Goal: Task Accomplishment & Management: Complete application form

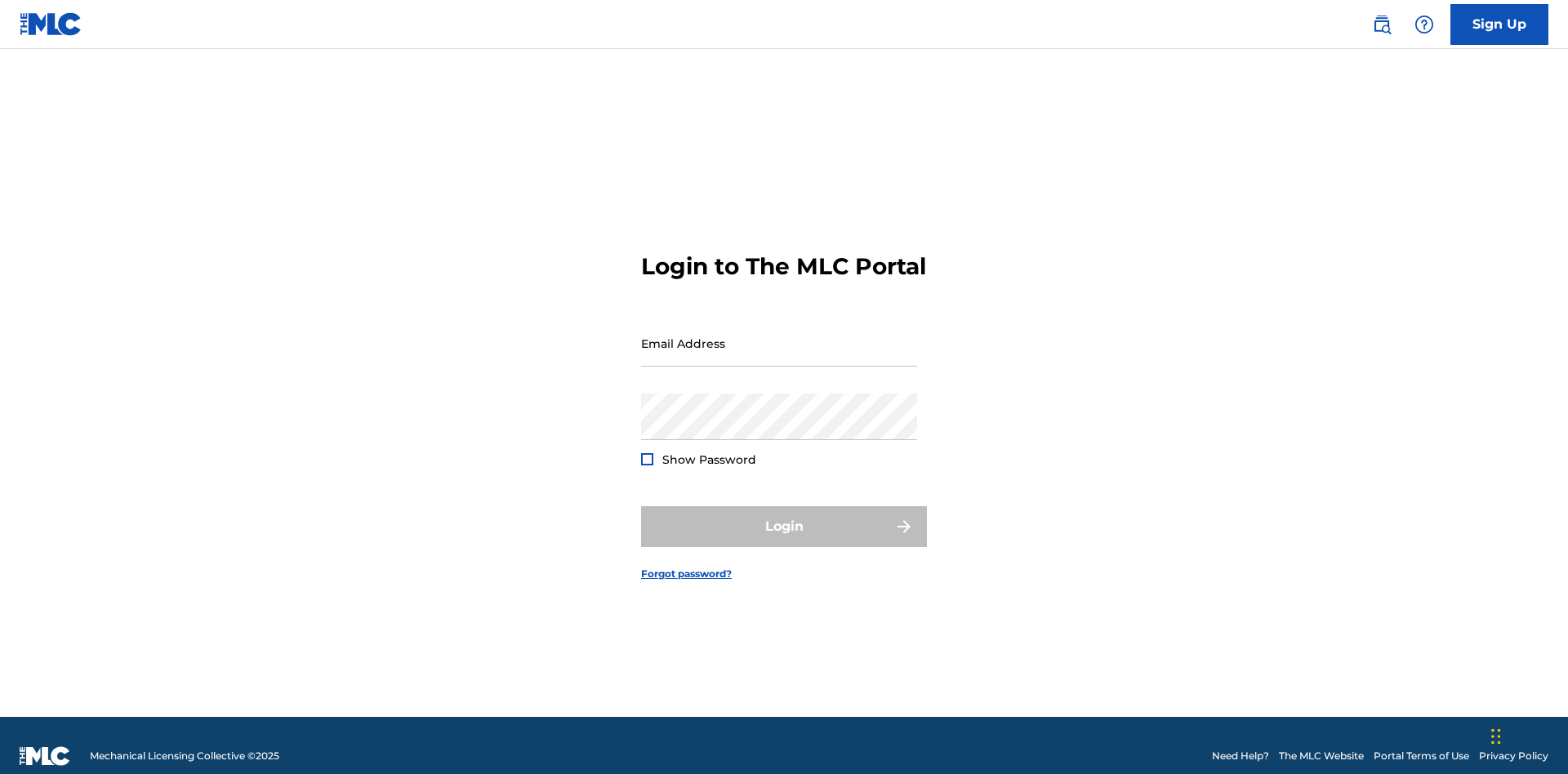
scroll to position [22, 0]
click at [1499, 24] on link "Sign Up" at bounding box center [1499, 25] width 98 height 41
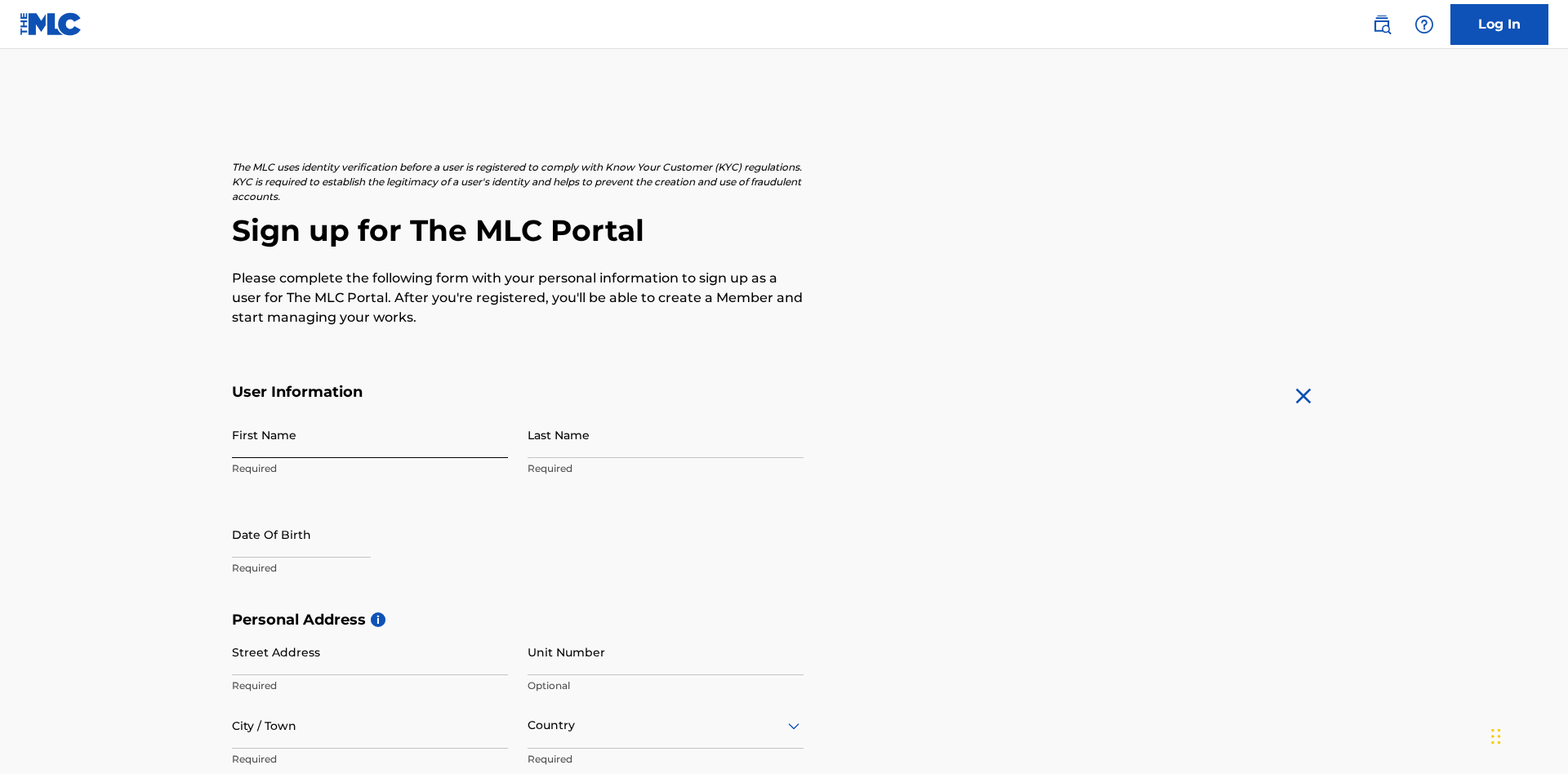
click at [370, 412] on input "First Name" at bounding box center [369, 434] width 276 height 46
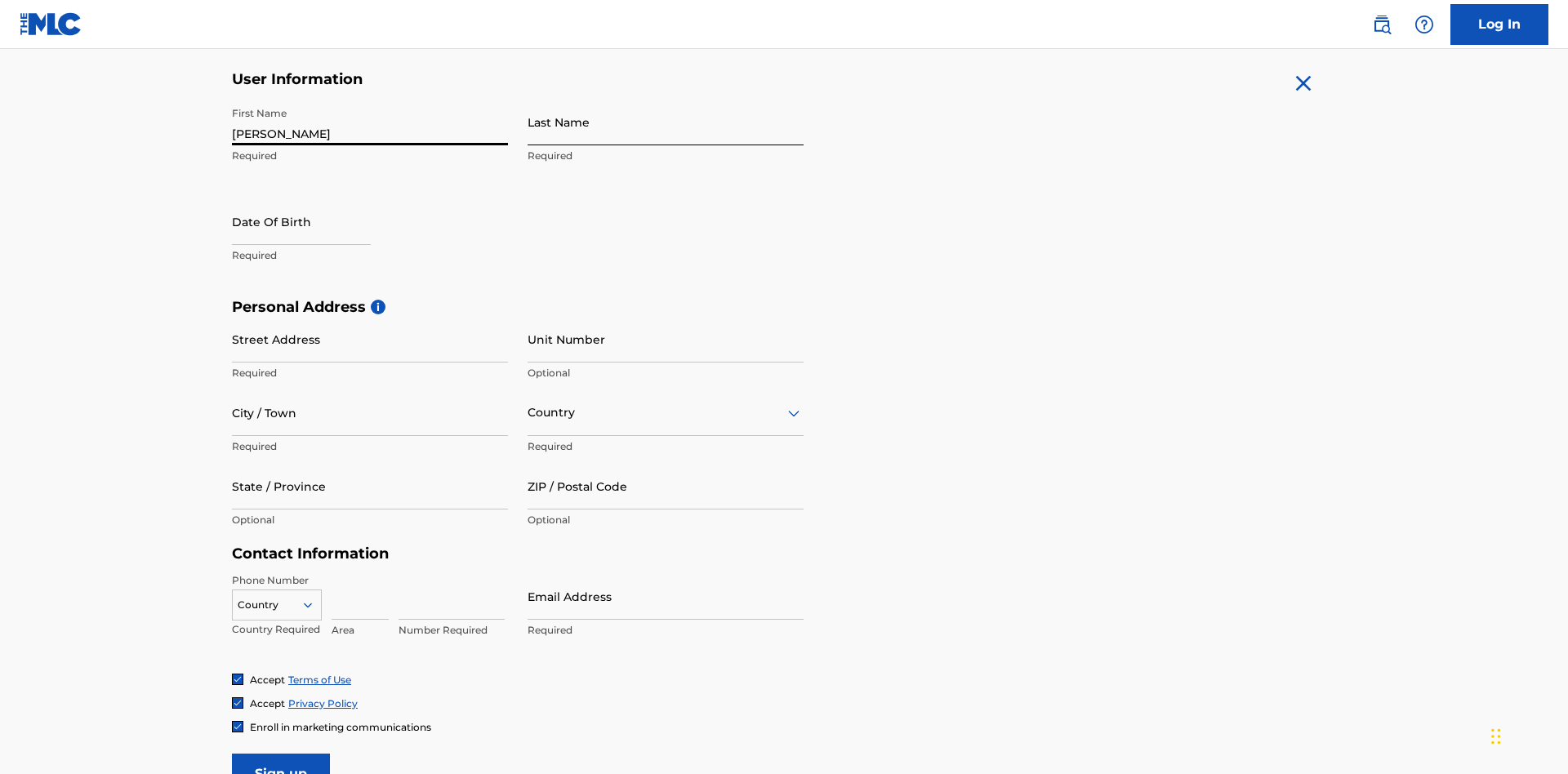
type input "Krystal"
click at [666, 122] on input "Last Name" at bounding box center [665, 122] width 276 height 46
type input "Ribble"
click at [314, 198] on input "text" at bounding box center [300, 221] width 138 height 46
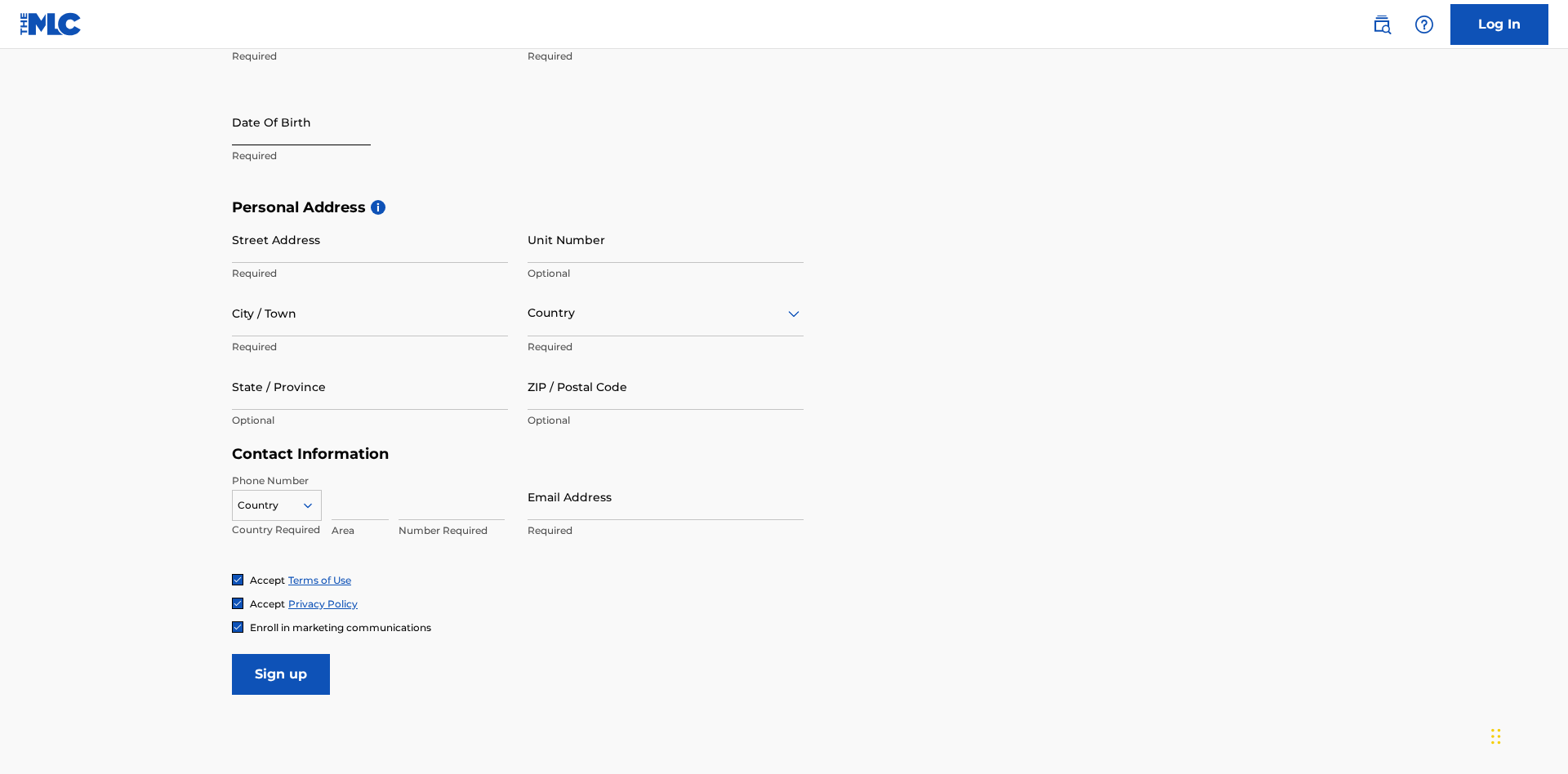
select select "8"
select select "2025"
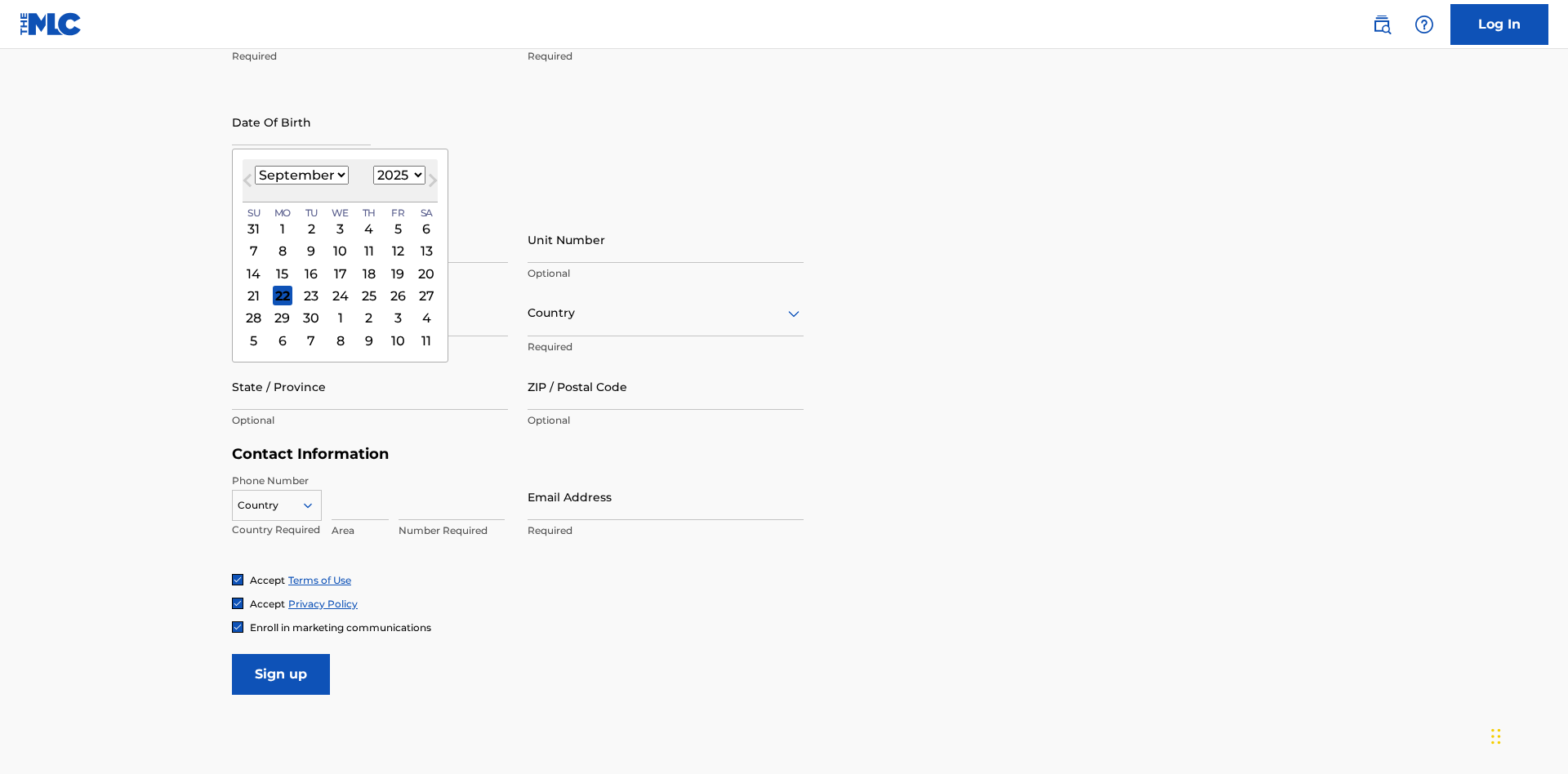
click at [300, 175] on select "January February March April May June July August September October November De…" at bounding box center [301, 175] width 94 height 19
select select "0"
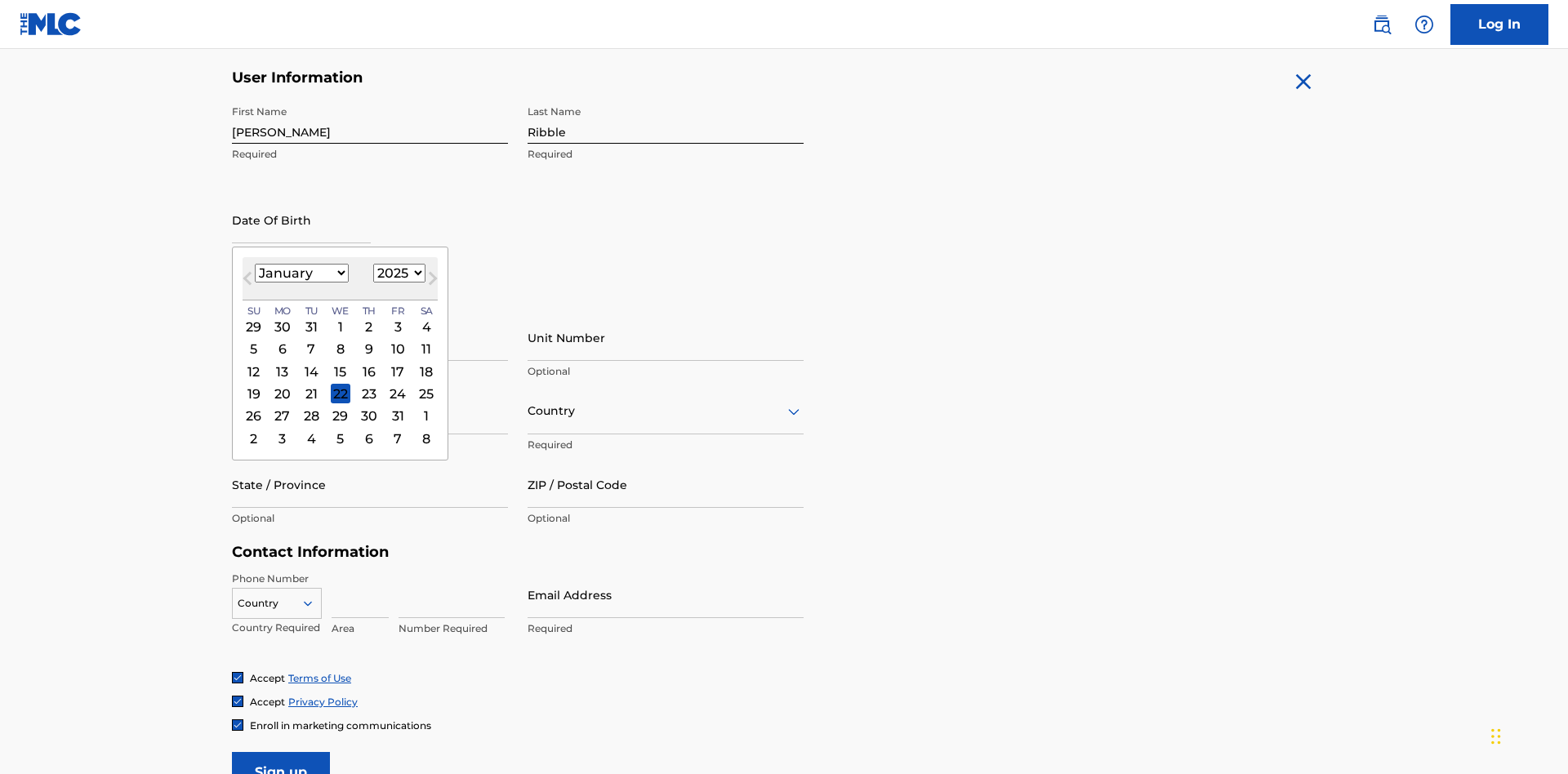
click at [397, 273] on select "1900 1901 1902 1903 1904 1905 1906 1907 1908 1909 1910 1911 1912 1913 1914 1915…" at bounding box center [399, 273] width 52 height 19
select select "1985"
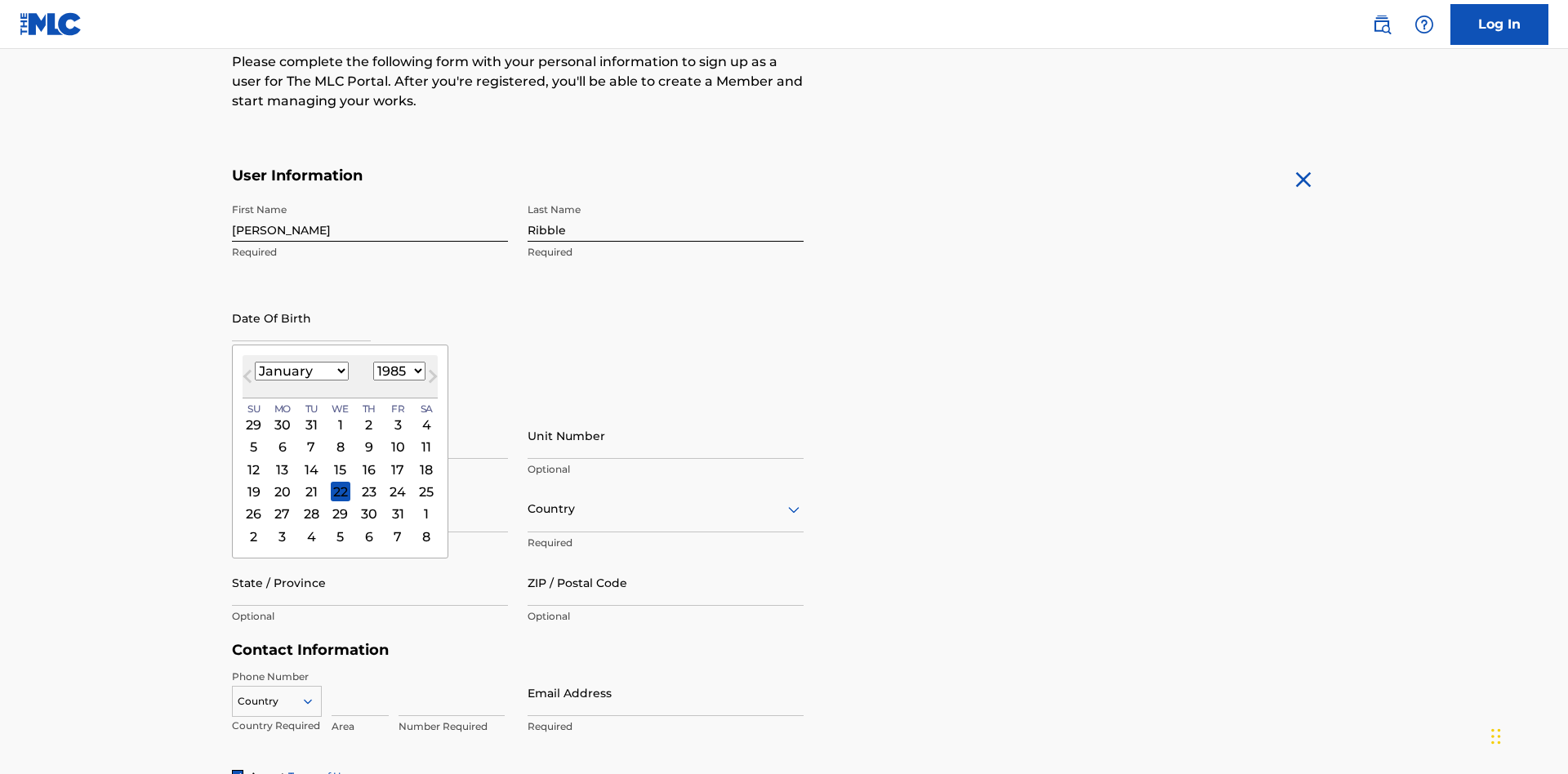
click at [397, 371] on select "1900 1901 1902 1903 1904 1905 1906 1907 1908 1909 1910 1911 1912 1913 1914 1915…" at bounding box center [399, 370] width 52 height 19
click at [310, 438] on div "8" at bounding box center [311, 448] width 20 height 20
type input "January 8 1985"
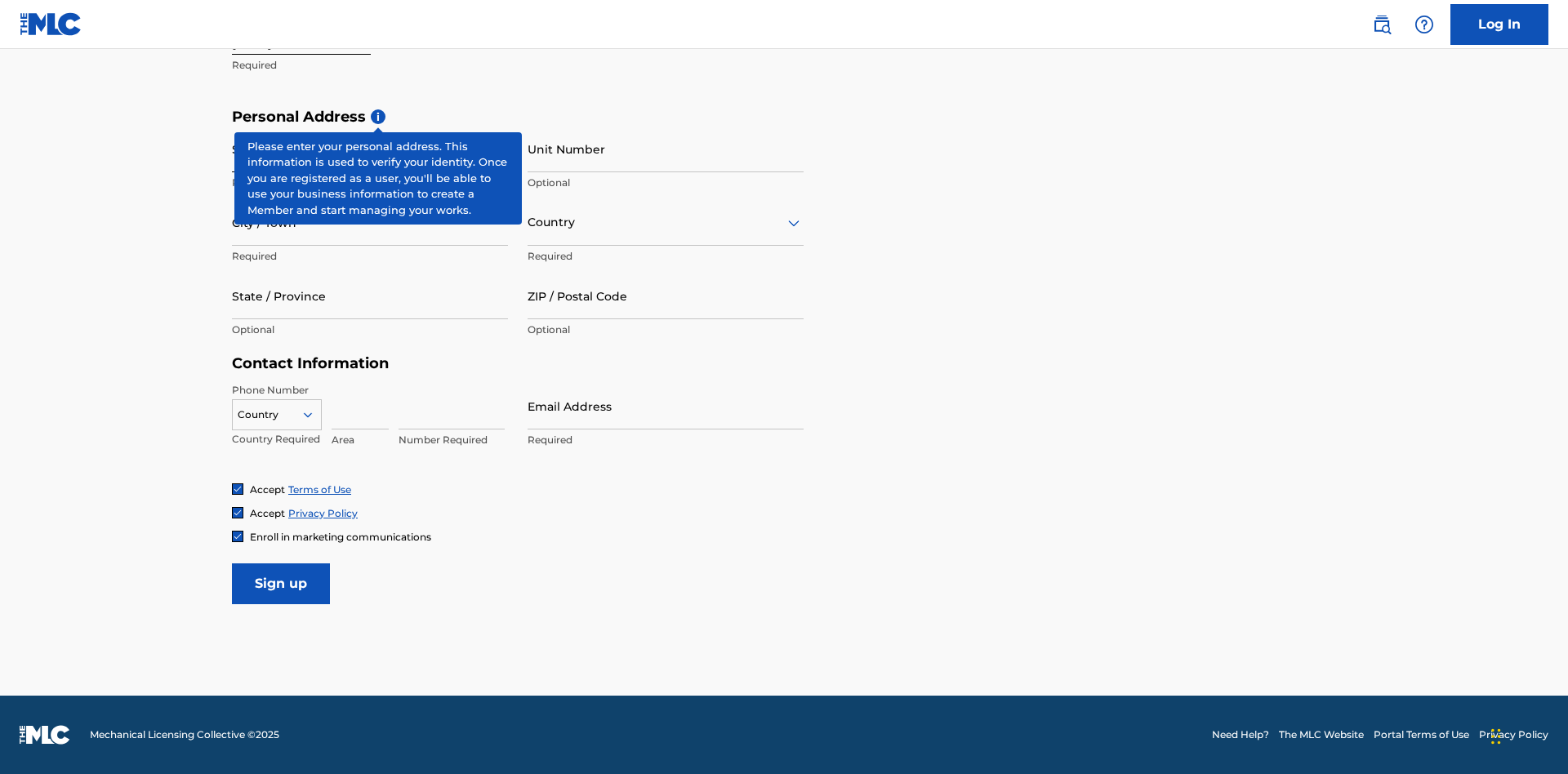
click at [370, 148] on input "Street Address" at bounding box center [369, 148] width 276 height 46
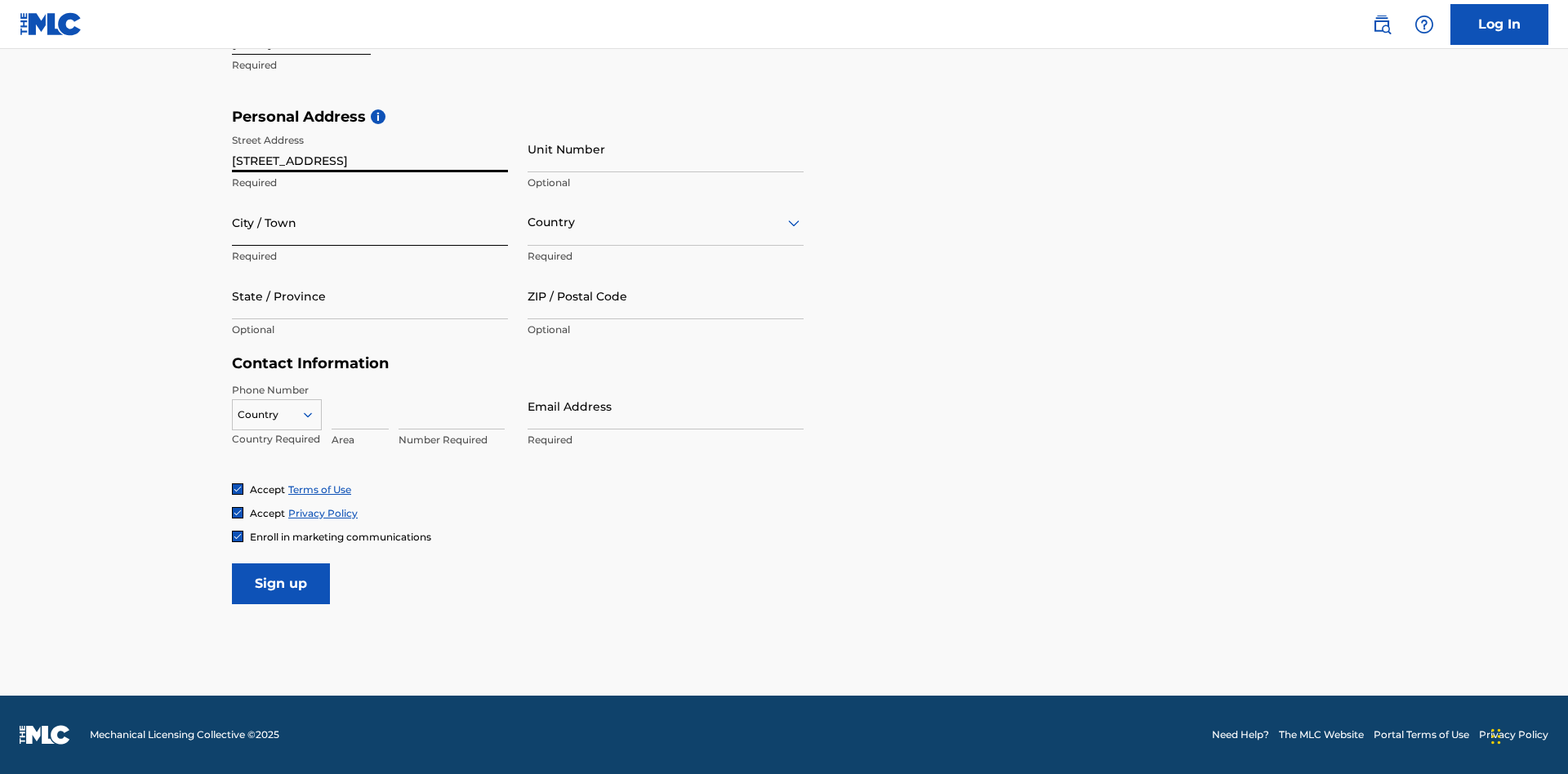
type input "9909 Elks Run Rd"
click at [370, 222] on input "City / Town" at bounding box center [369, 222] width 276 height 46
type input "Roseville"
click at [528, 222] on input "text" at bounding box center [528, 222] width 3 height 17
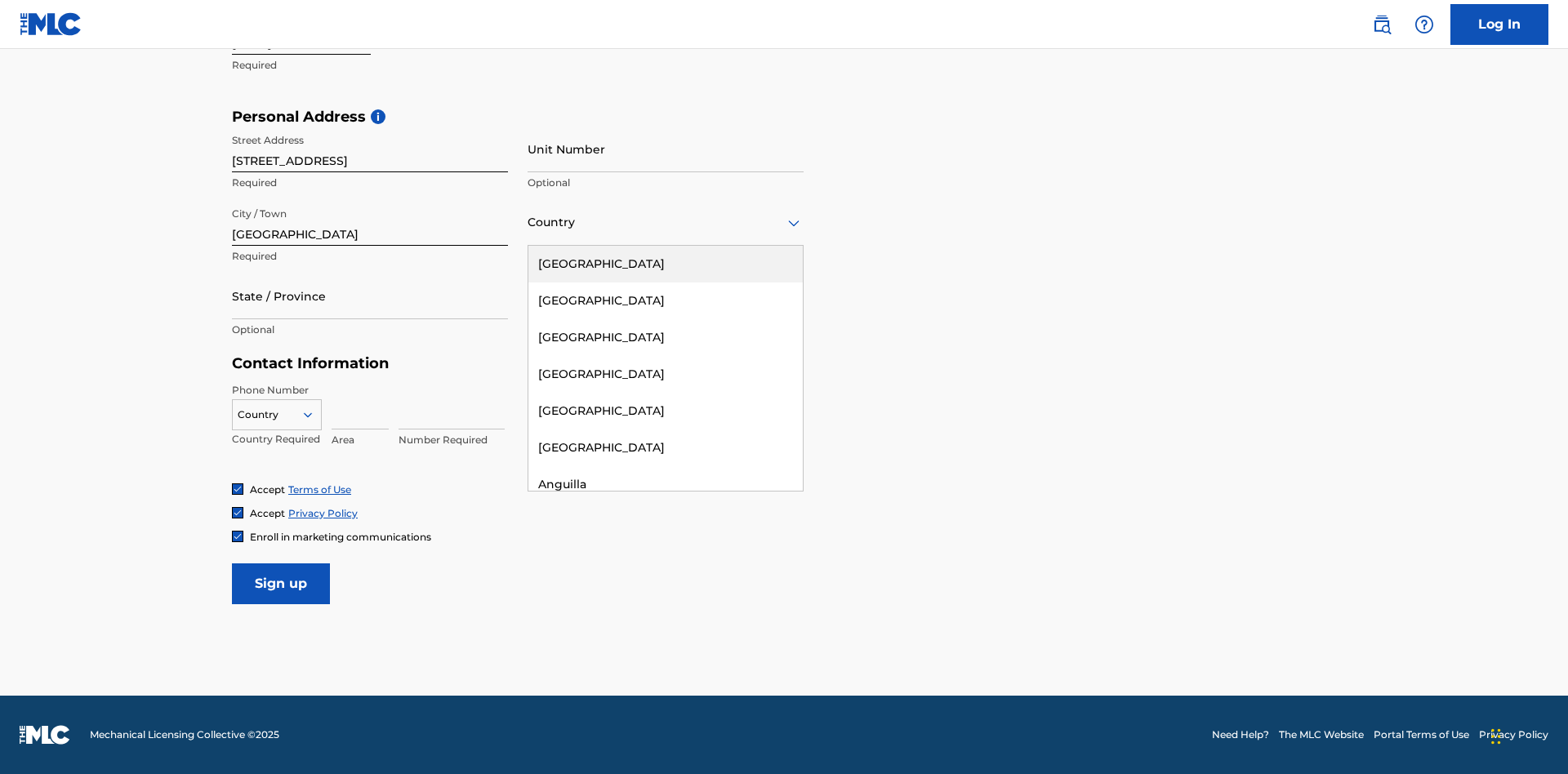
click at [666, 264] on div "United States" at bounding box center [665, 263] width 274 height 36
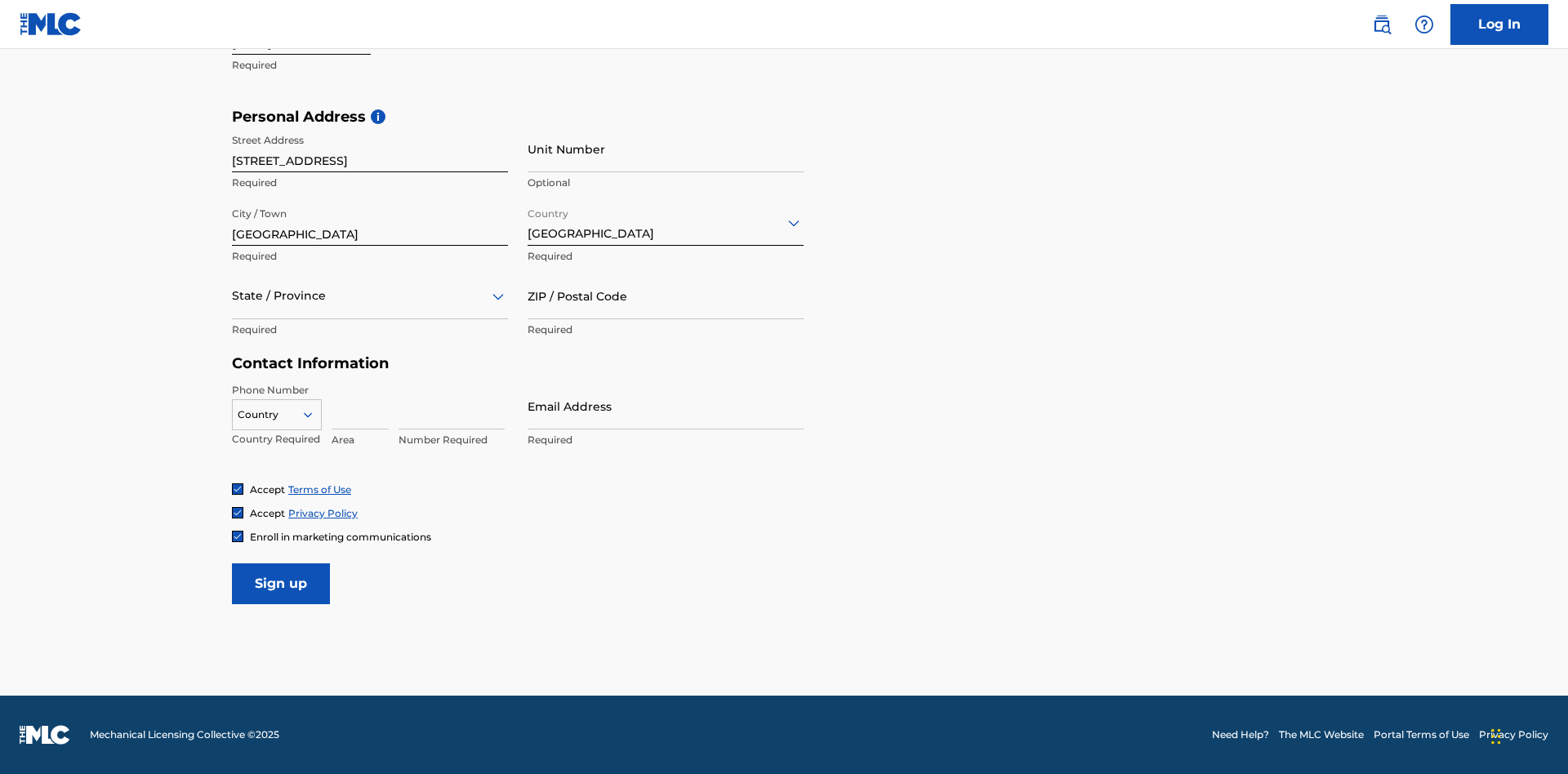
click at [370, 296] on div at bounding box center [369, 296] width 276 height 21
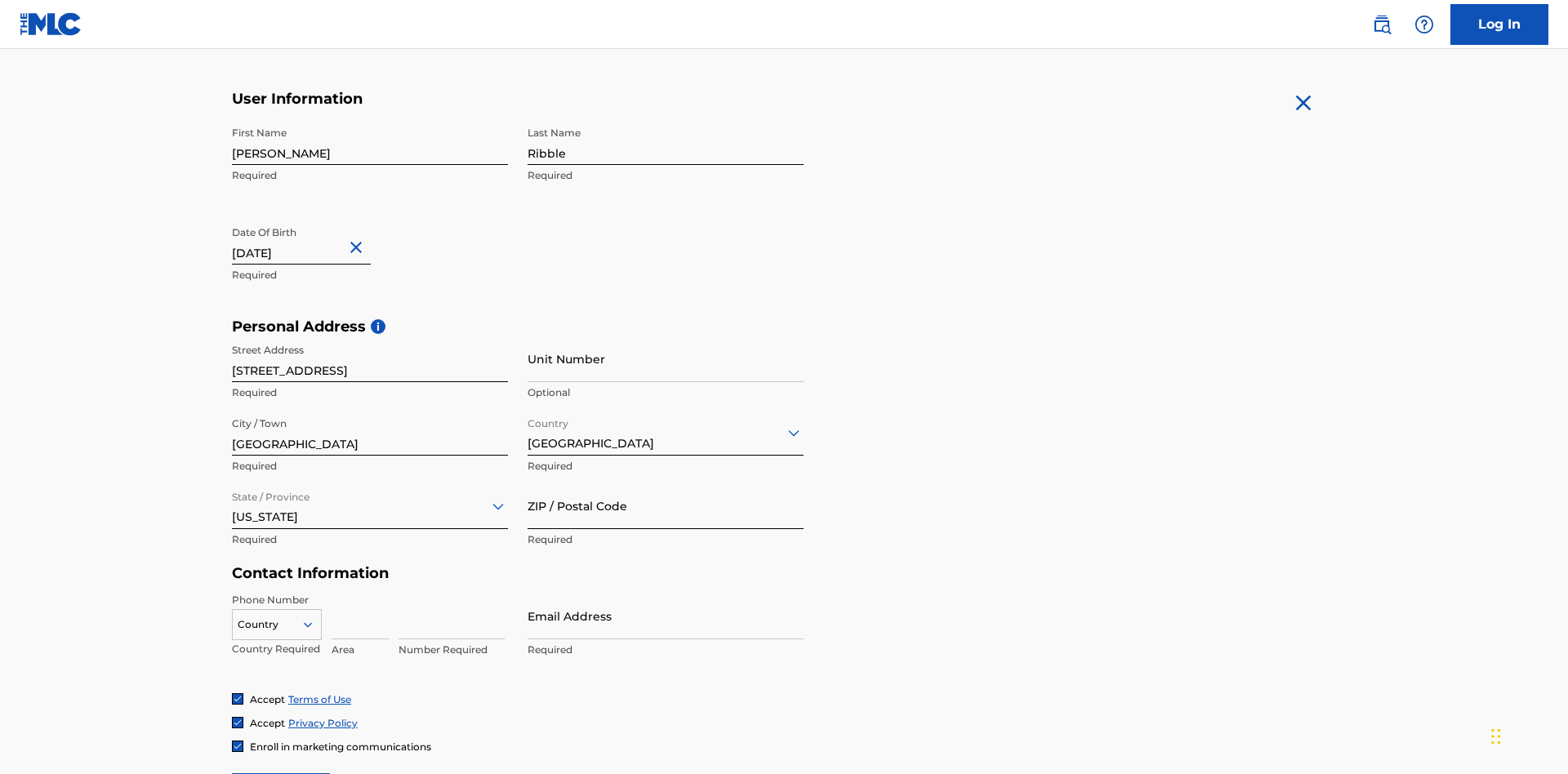
click at [666, 483] on input "ZIP / Postal Code" at bounding box center [665, 506] width 276 height 46
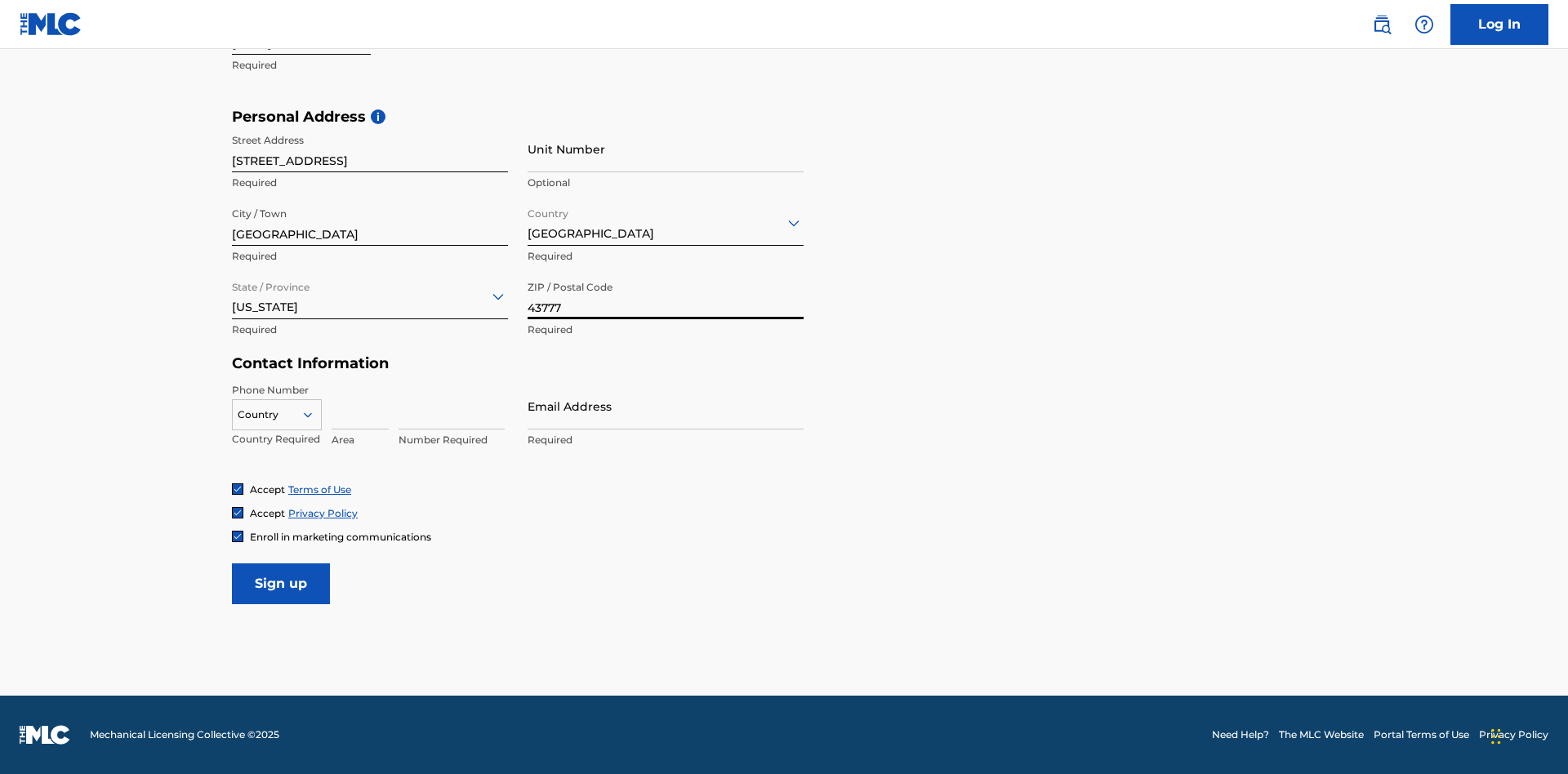
type input "43777"
click at [314, 415] on icon at bounding box center [307, 415] width 15 height 15
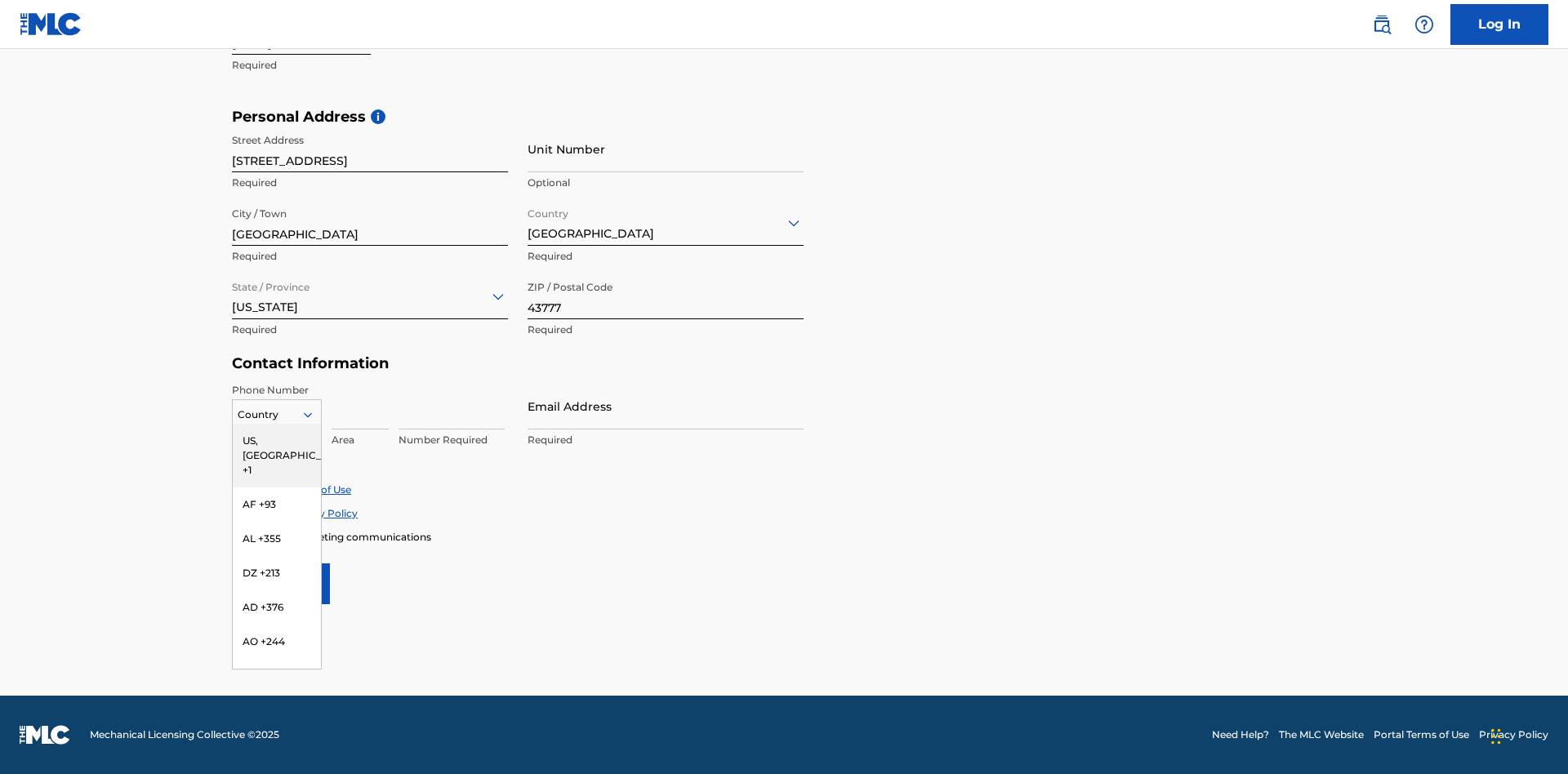
click at [277, 440] on div "US, [GEOGRAPHIC_DATA] +1" at bounding box center [277, 456] width 88 height 64
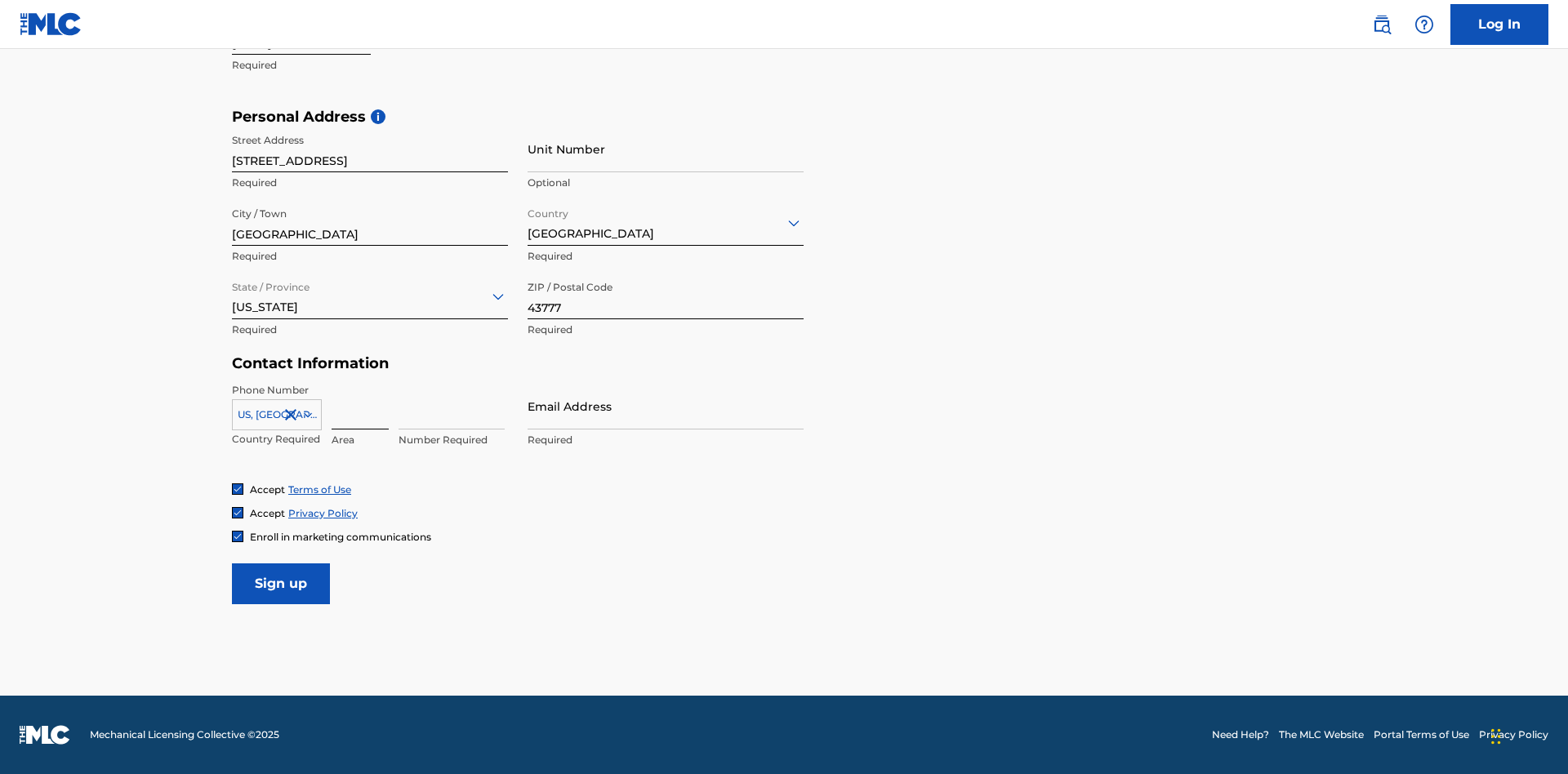
click at [360, 406] on input at bounding box center [360, 406] width 57 height 46
type input "740"
click at [452, 406] on input at bounding box center [452, 406] width 106 height 46
type input "8086351"
click at [666, 406] on input "Email Address" at bounding box center [665, 406] width 276 height 46
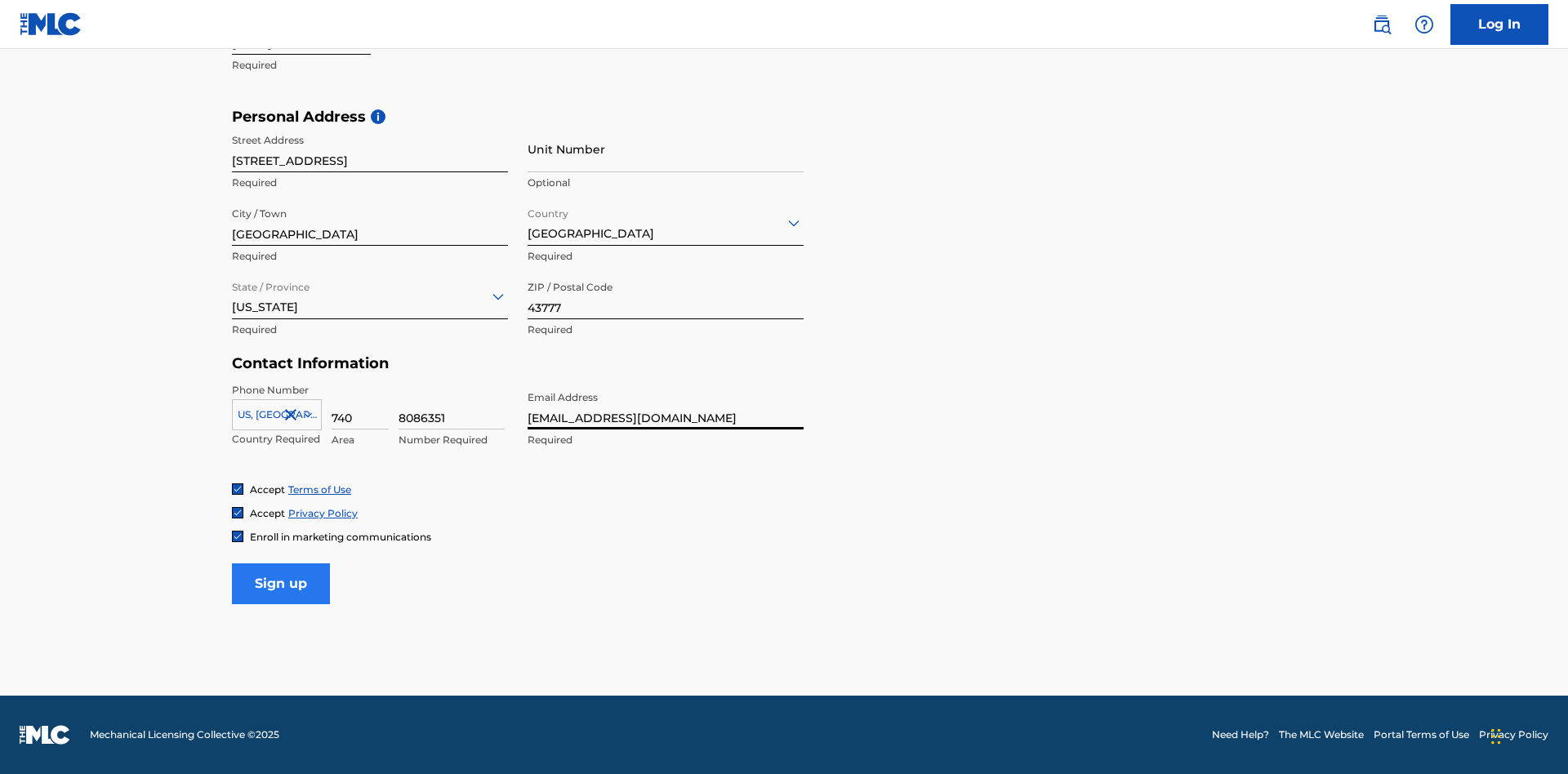
type input "[EMAIL_ADDRESS][DOMAIN_NAME]"
click at [281, 583] on input "Sign up" at bounding box center [281, 584] width 98 height 41
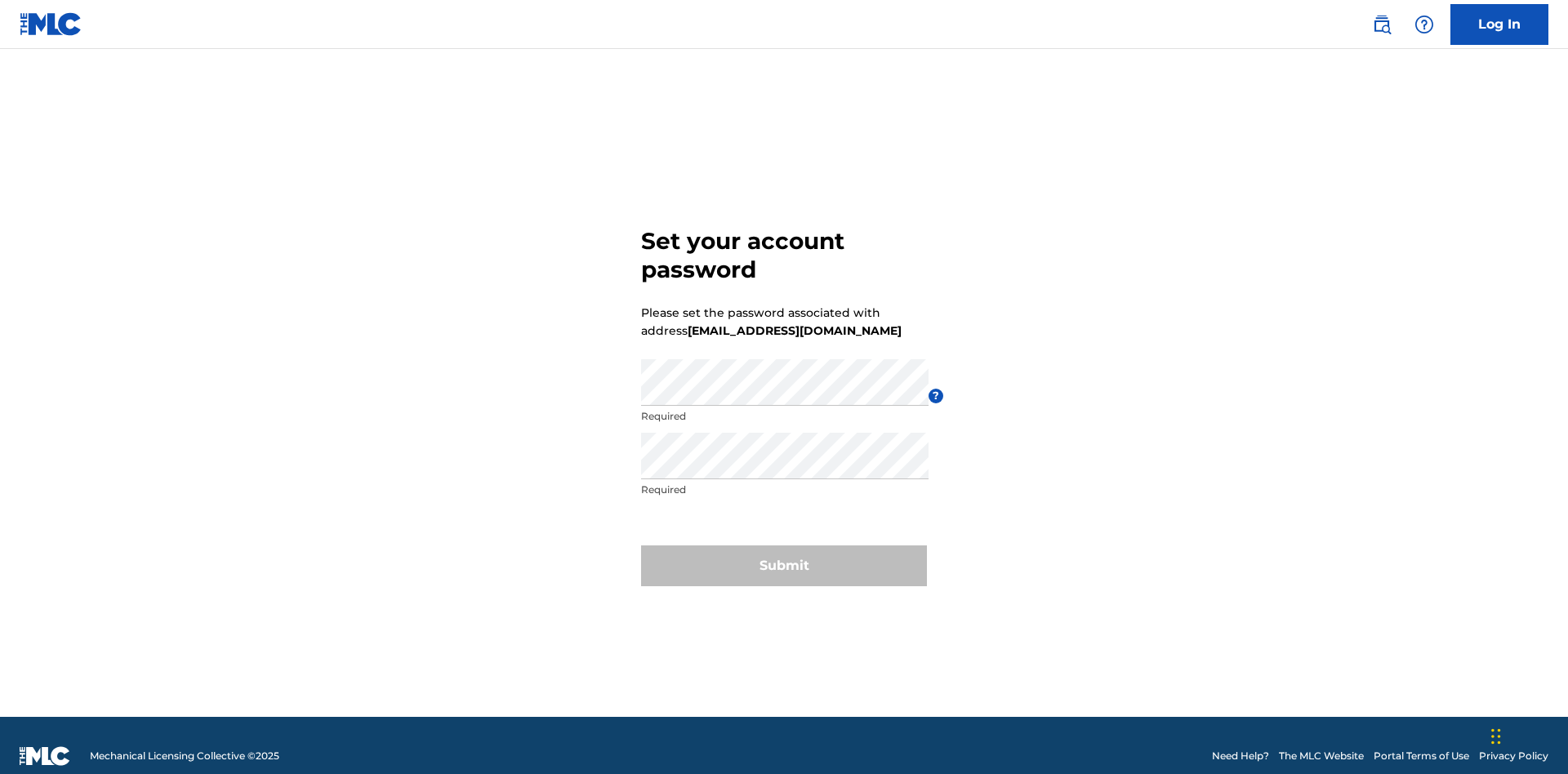
scroll to position [22, 0]
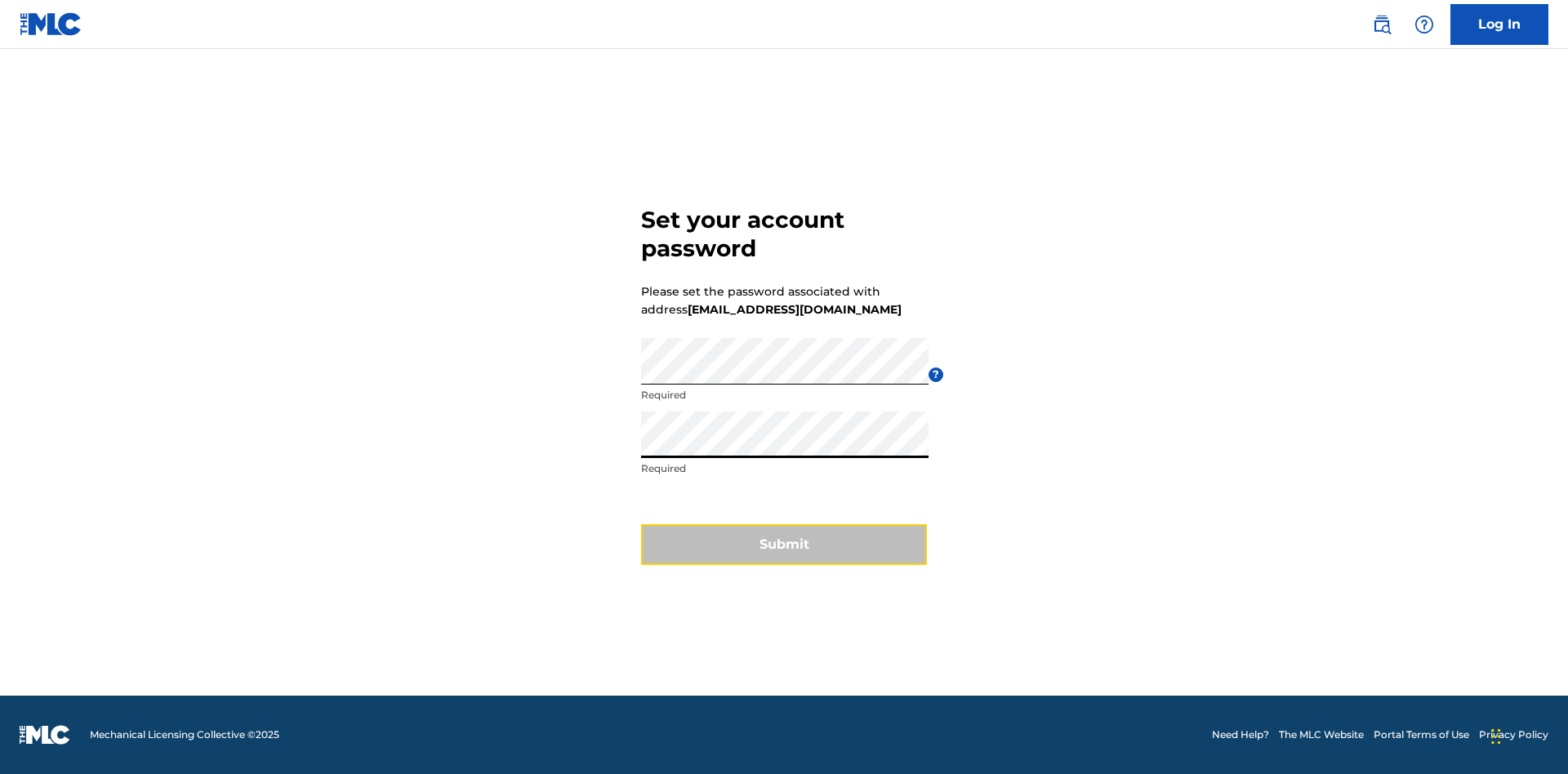
click at [784, 555] on button "Submit" at bounding box center [784, 545] width 286 height 41
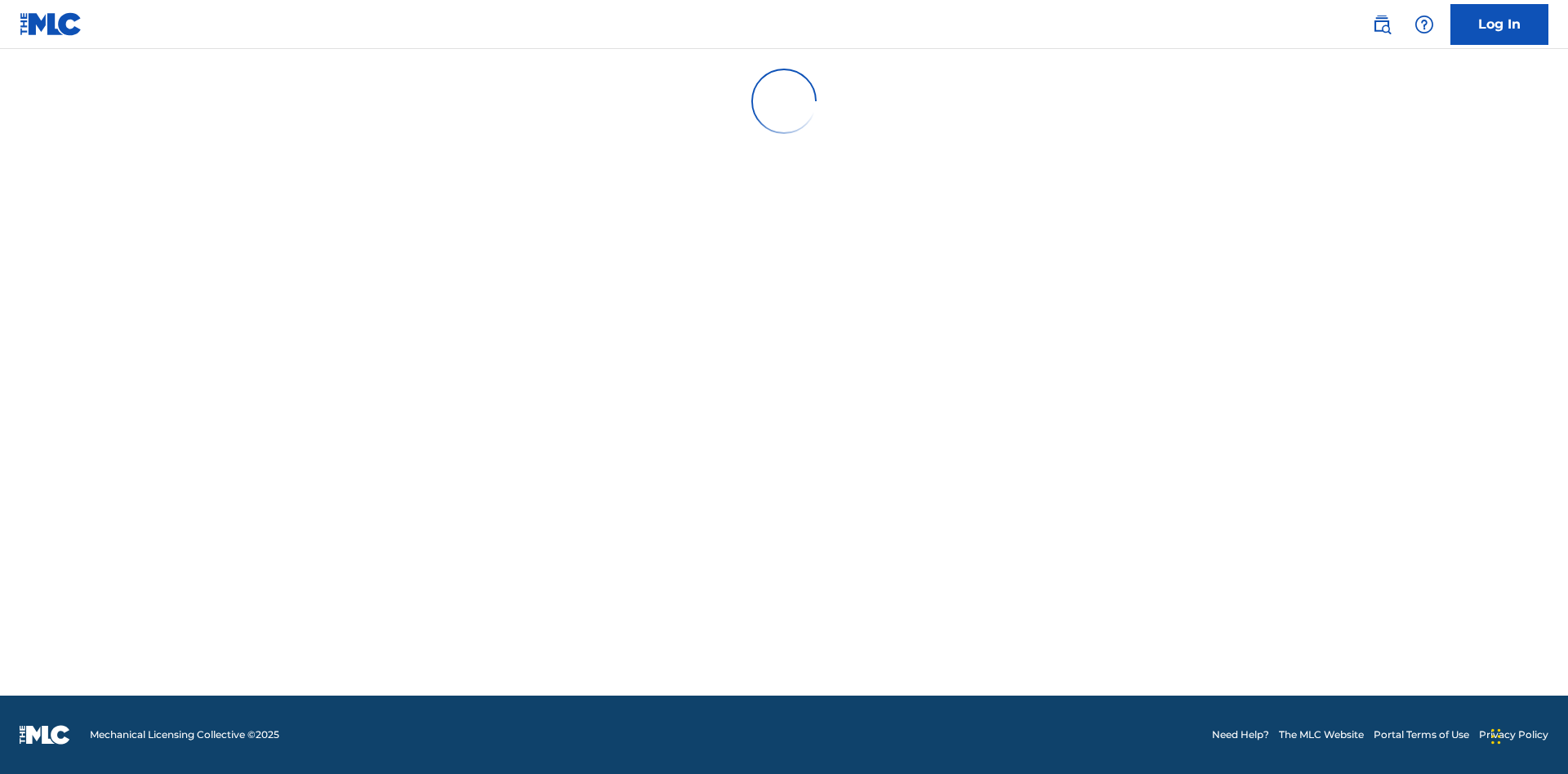
scroll to position [17, 0]
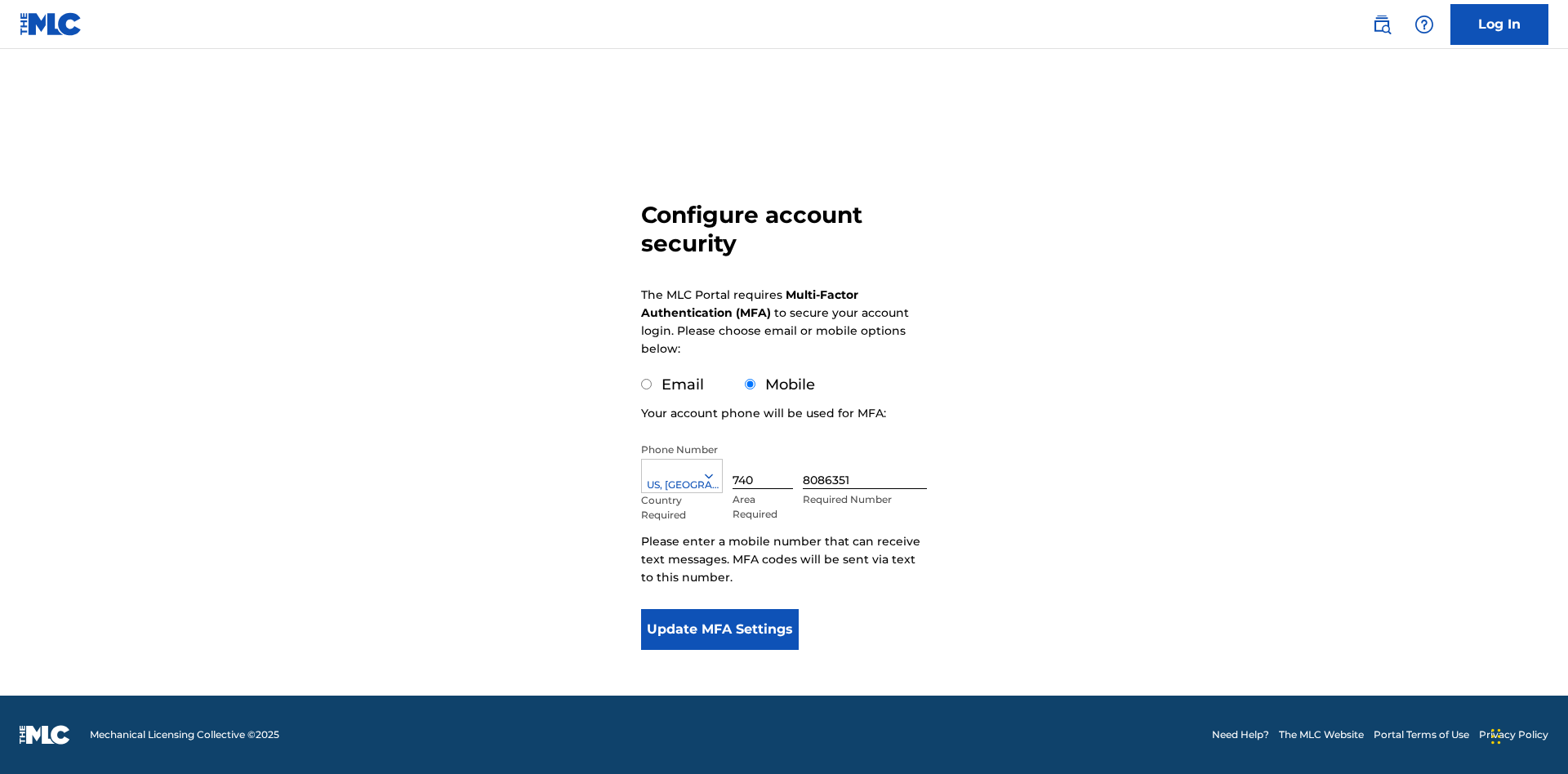
click at [750, 385] on input "Mobile" at bounding box center [749, 384] width 11 height 11
click at [716, 476] on icon at bounding box center [708, 475] width 15 height 15
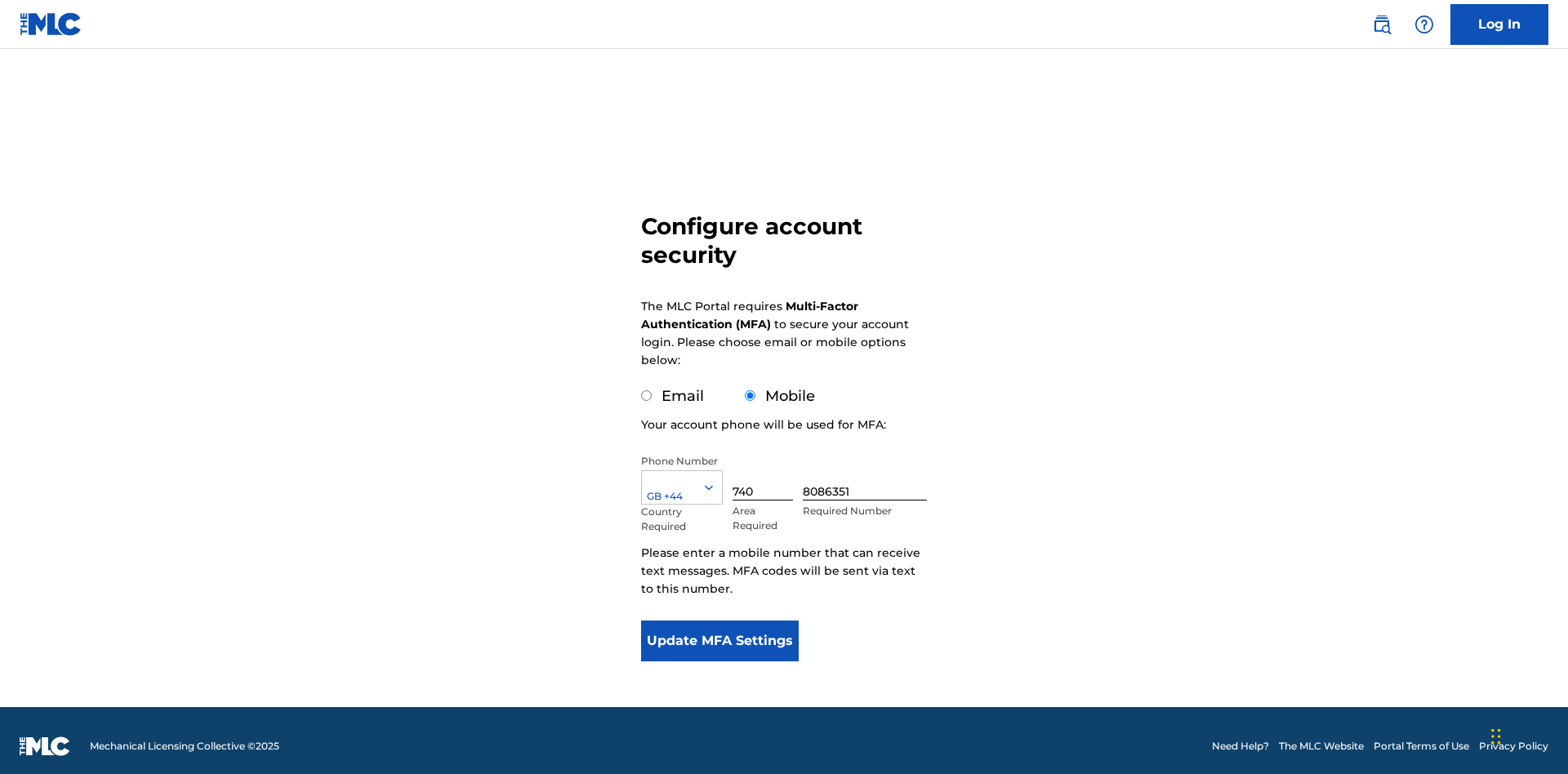
click at [766, 466] on input "740" at bounding box center [763, 476] width 61 height 46
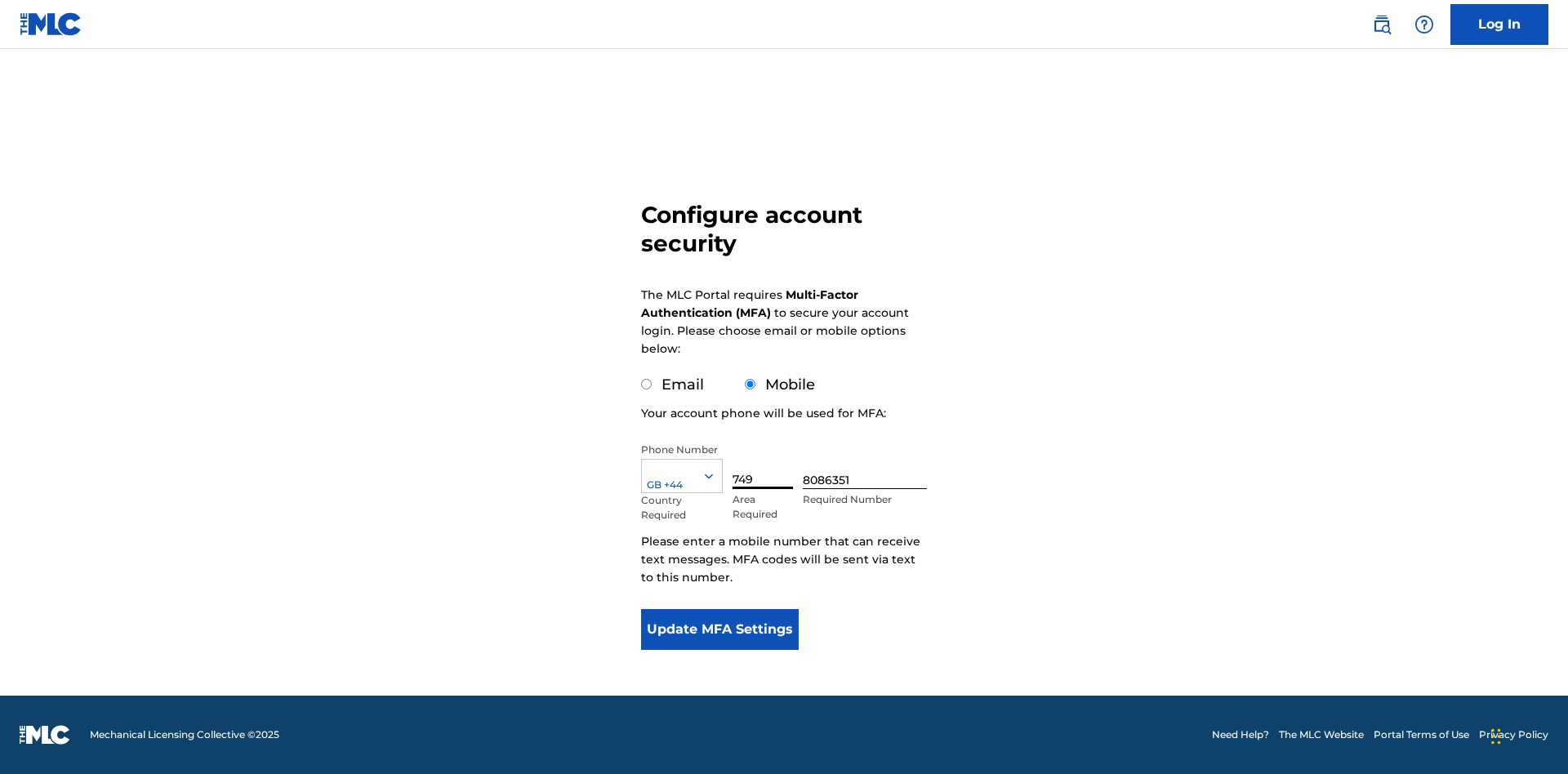
type input "749"
click at [868, 466] on input "8086351" at bounding box center [865, 466] width 124 height 46
type input "2881350"
click at [720, 630] on button "Update MFA Settings" at bounding box center [720, 630] width 158 height 41
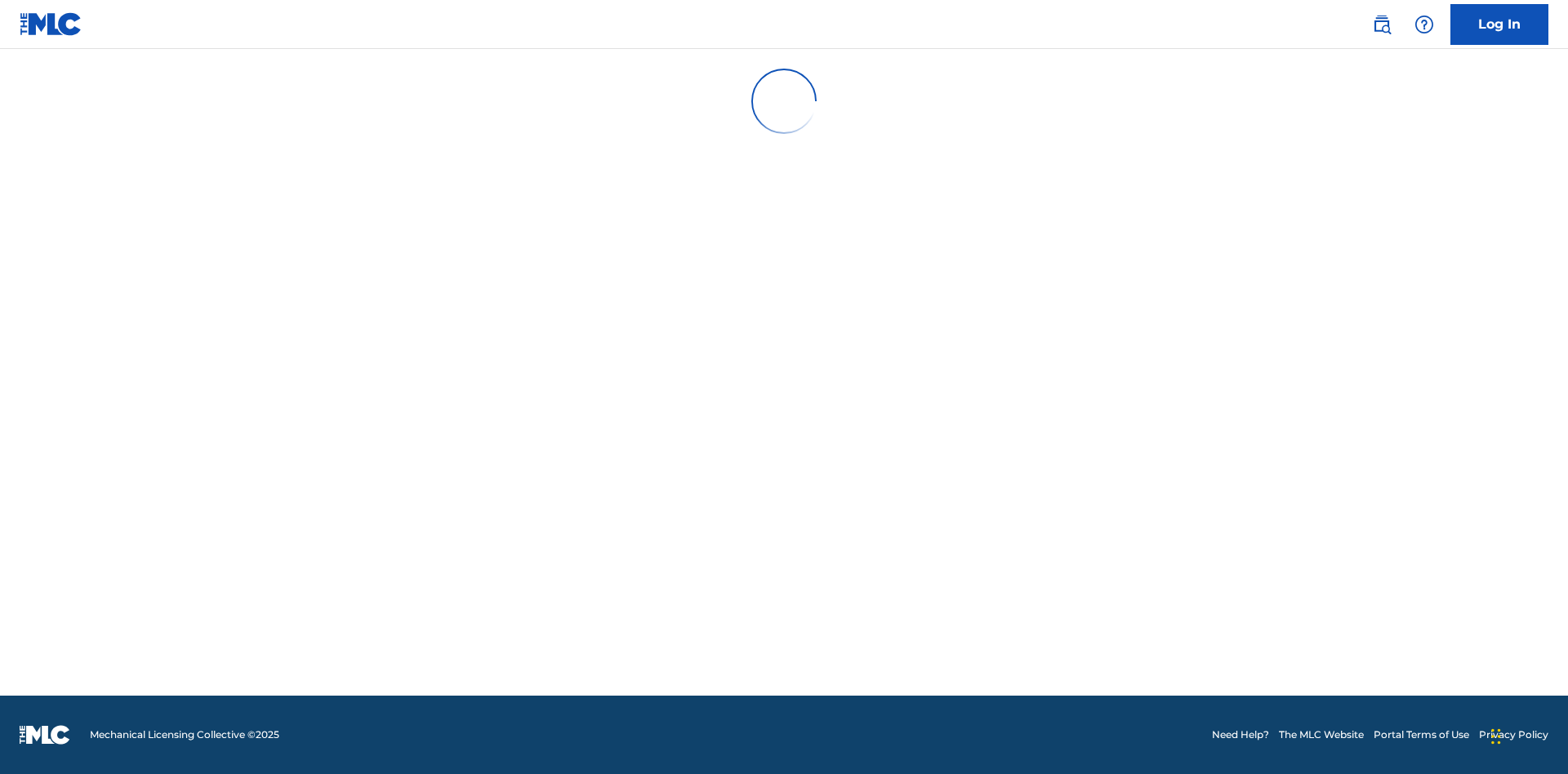
scroll to position [170, 0]
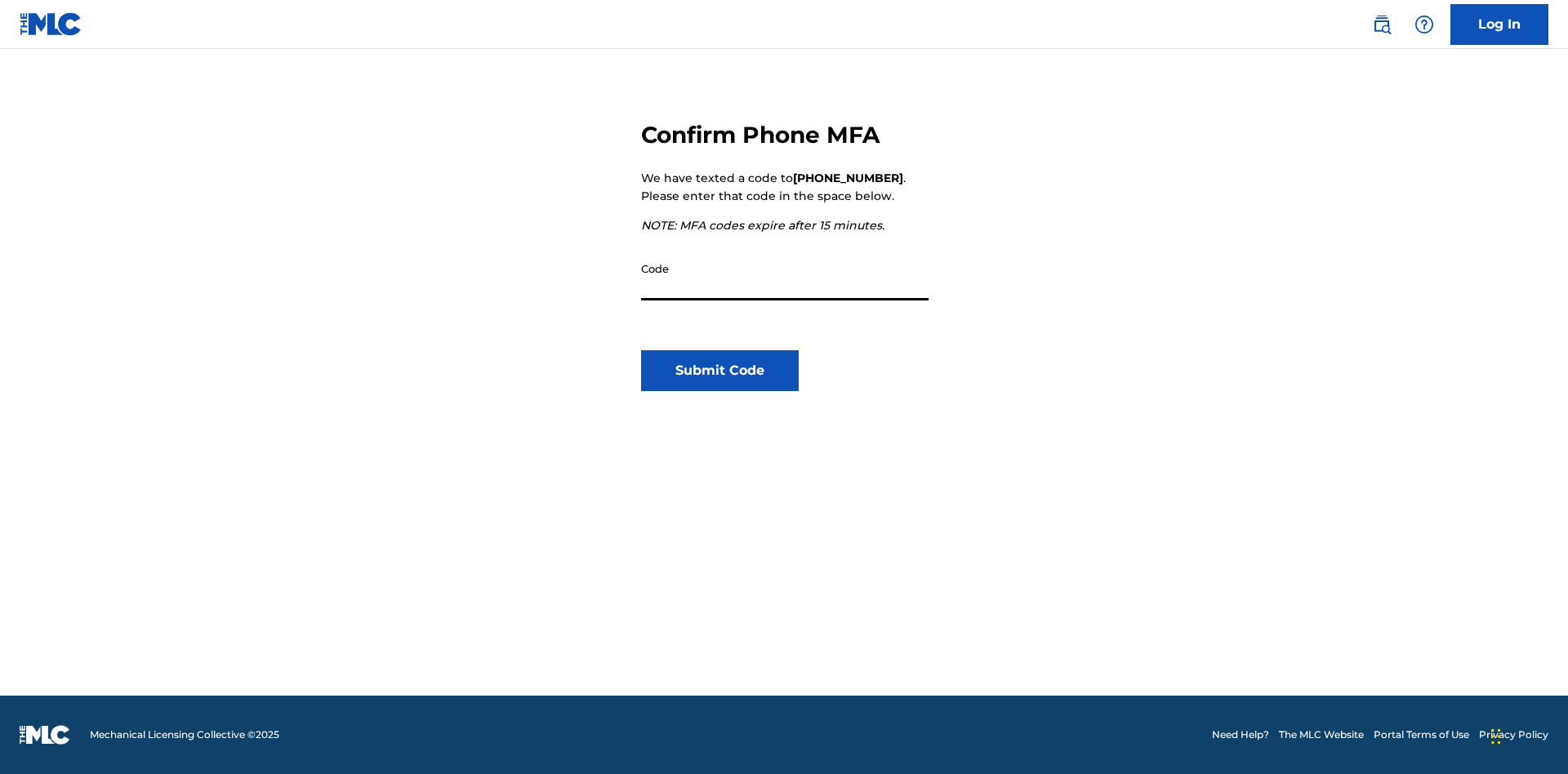
click at [784, 277] on input "Code" at bounding box center [784, 277] width 288 height 46
type input "382419"
click at [720, 371] on button "Submit Code" at bounding box center [720, 371] width 158 height 41
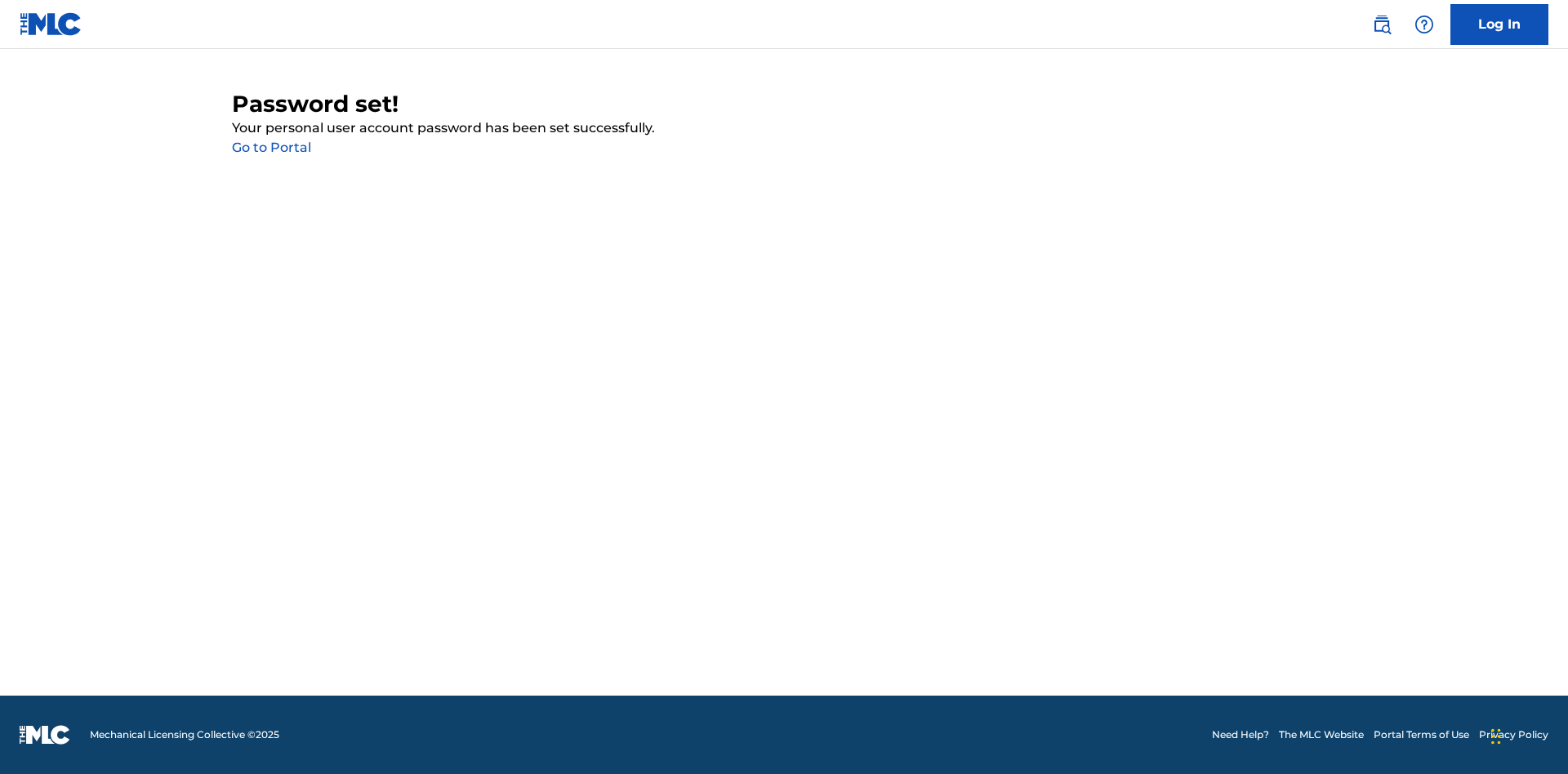
click at [271, 148] on link "Go to Portal" at bounding box center [271, 147] width 80 height 16
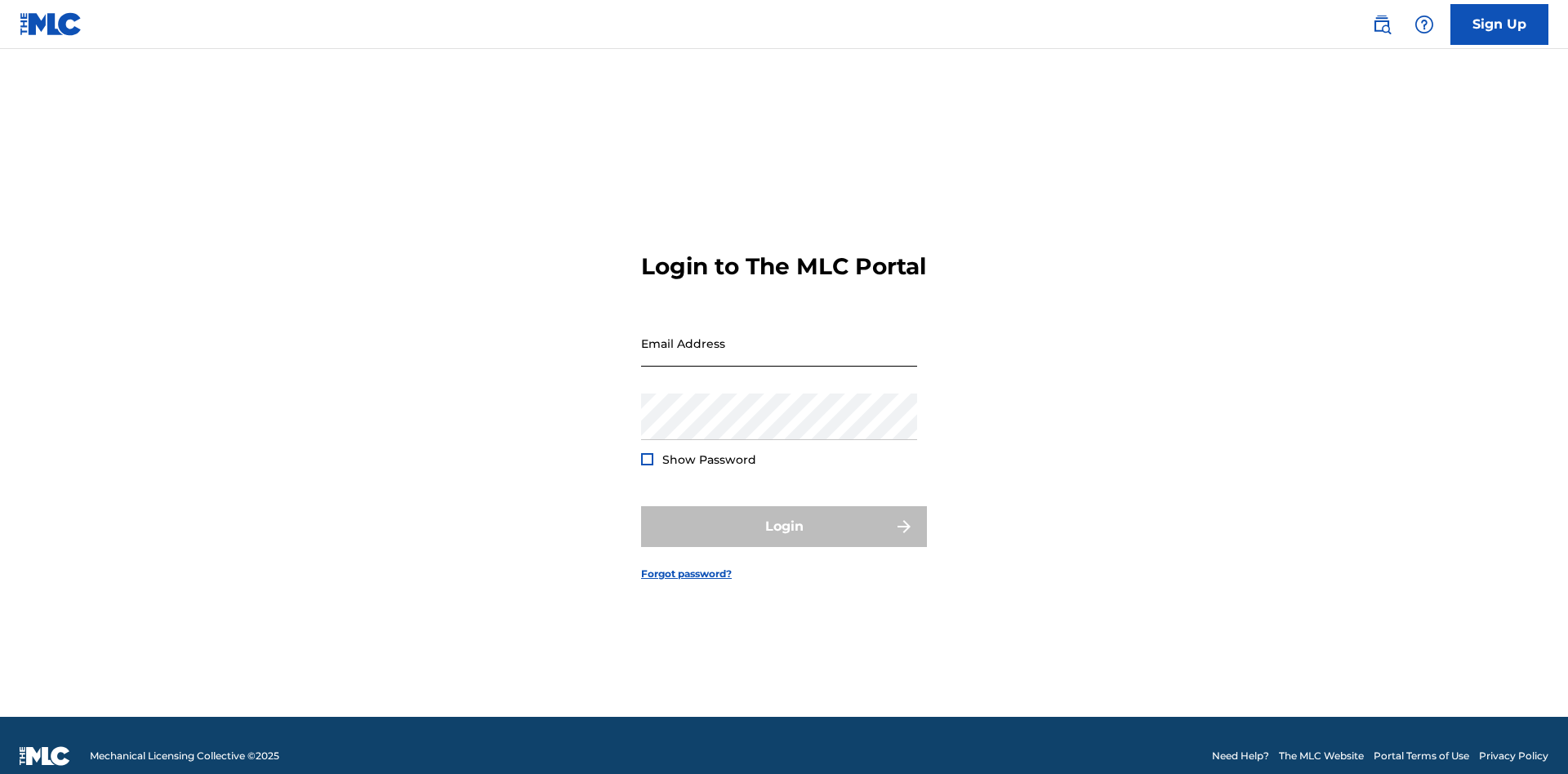
click at [779, 336] on input "Email Address" at bounding box center [779, 343] width 276 height 46
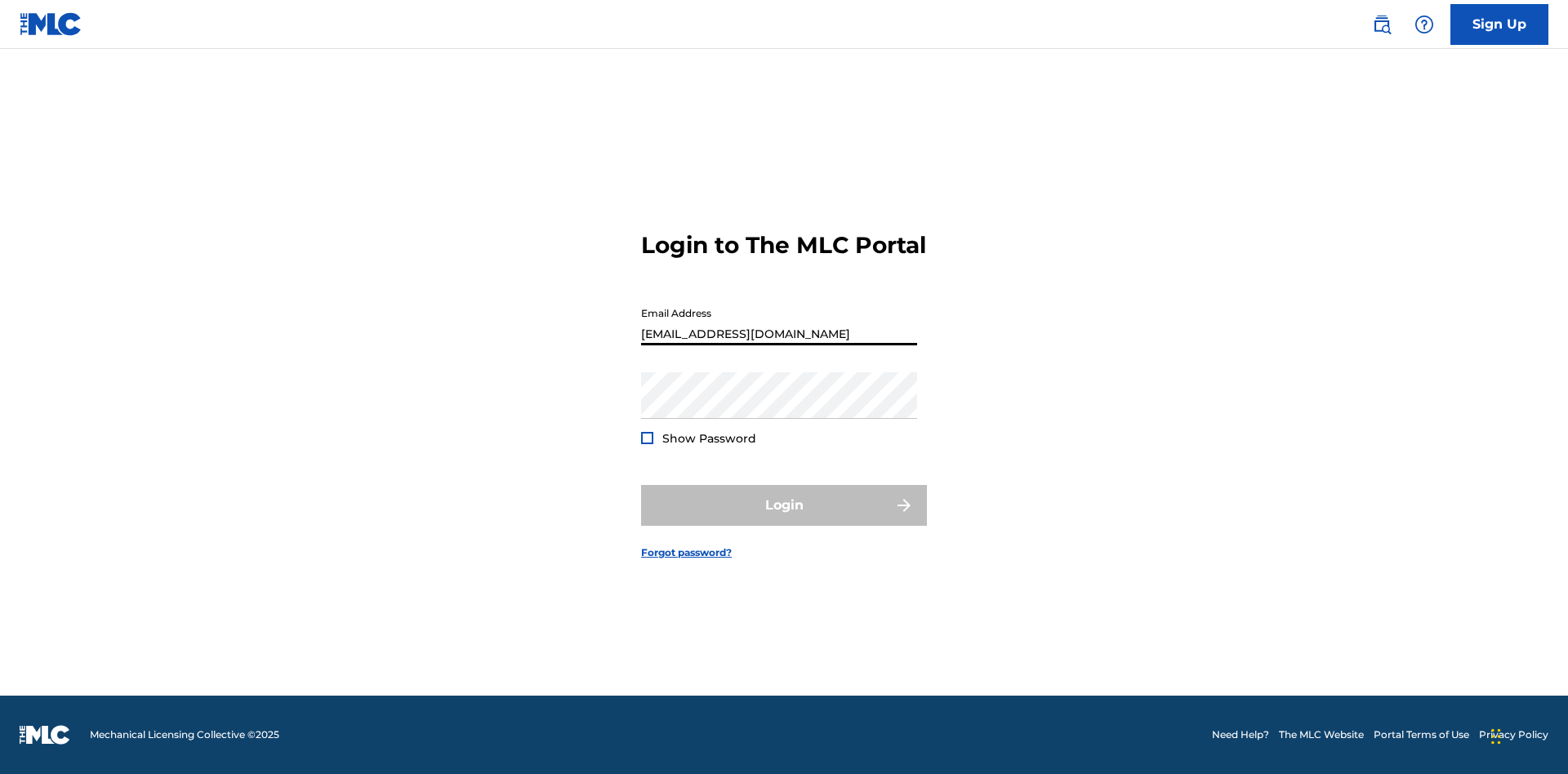
type input "[EMAIL_ADDRESS][DOMAIN_NAME]"
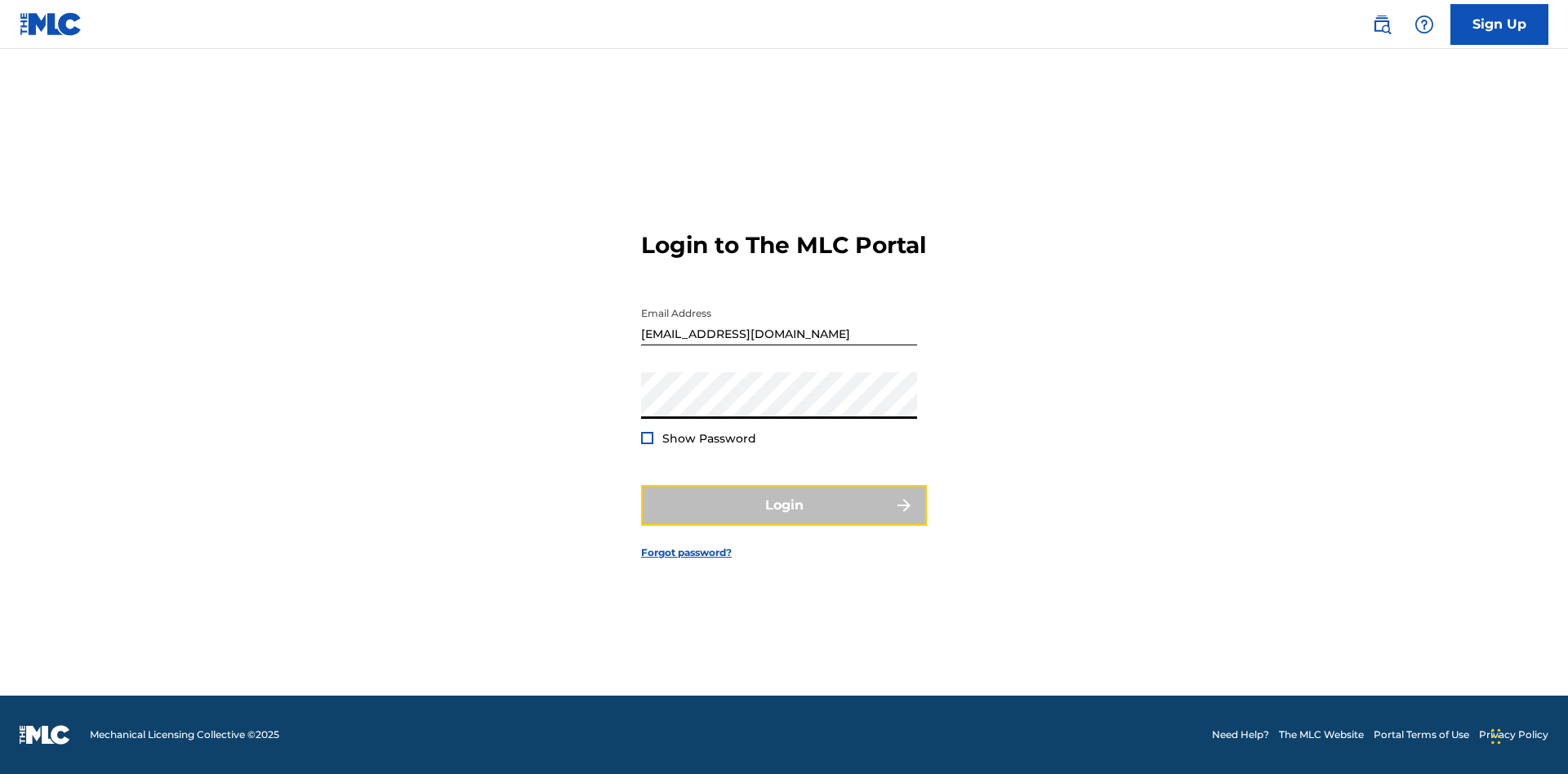
click at [784, 520] on button "Login" at bounding box center [784, 506] width 286 height 41
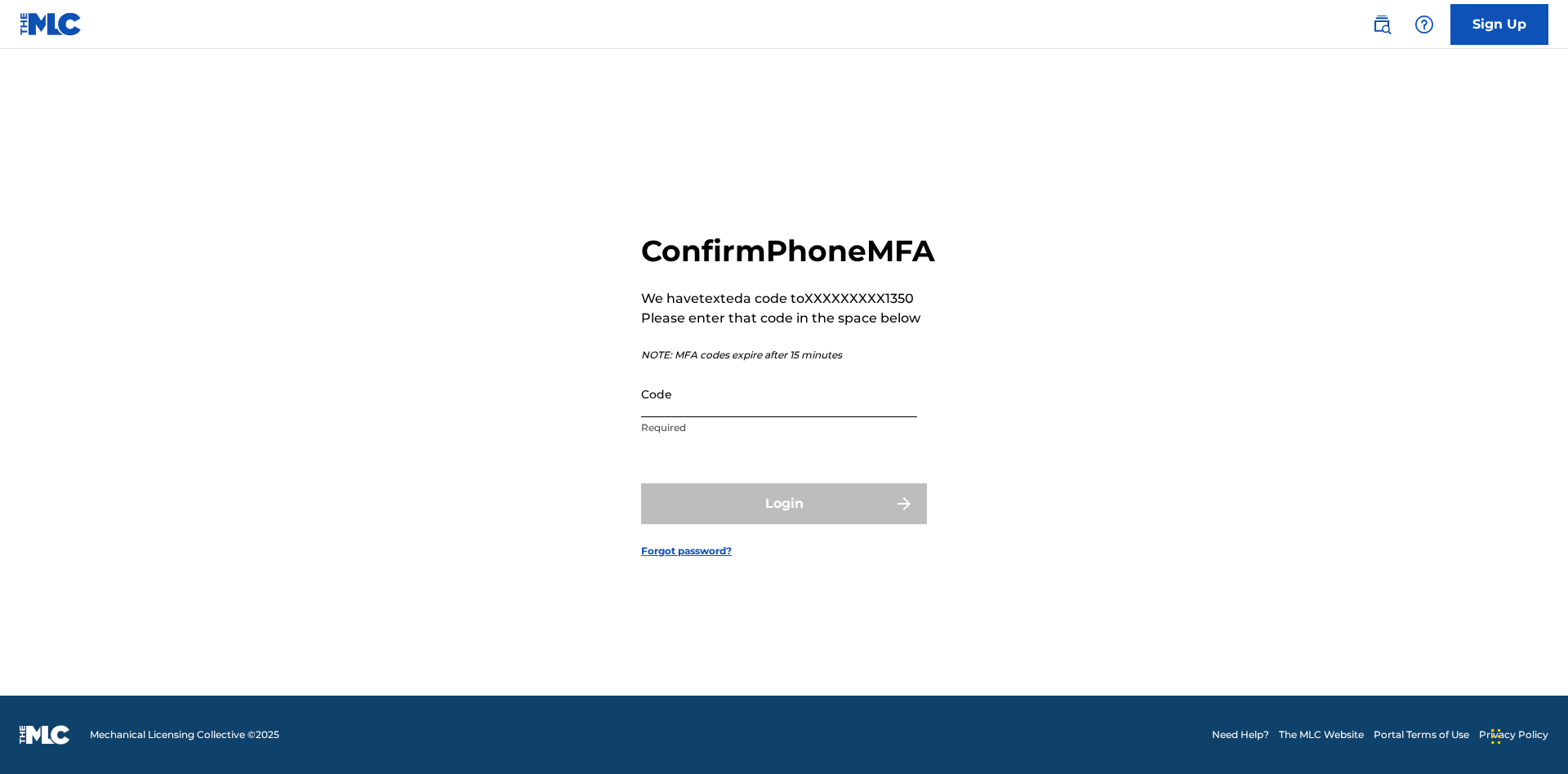
click at [779, 412] on input "Code" at bounding box center [779, 394] width 276 height 46
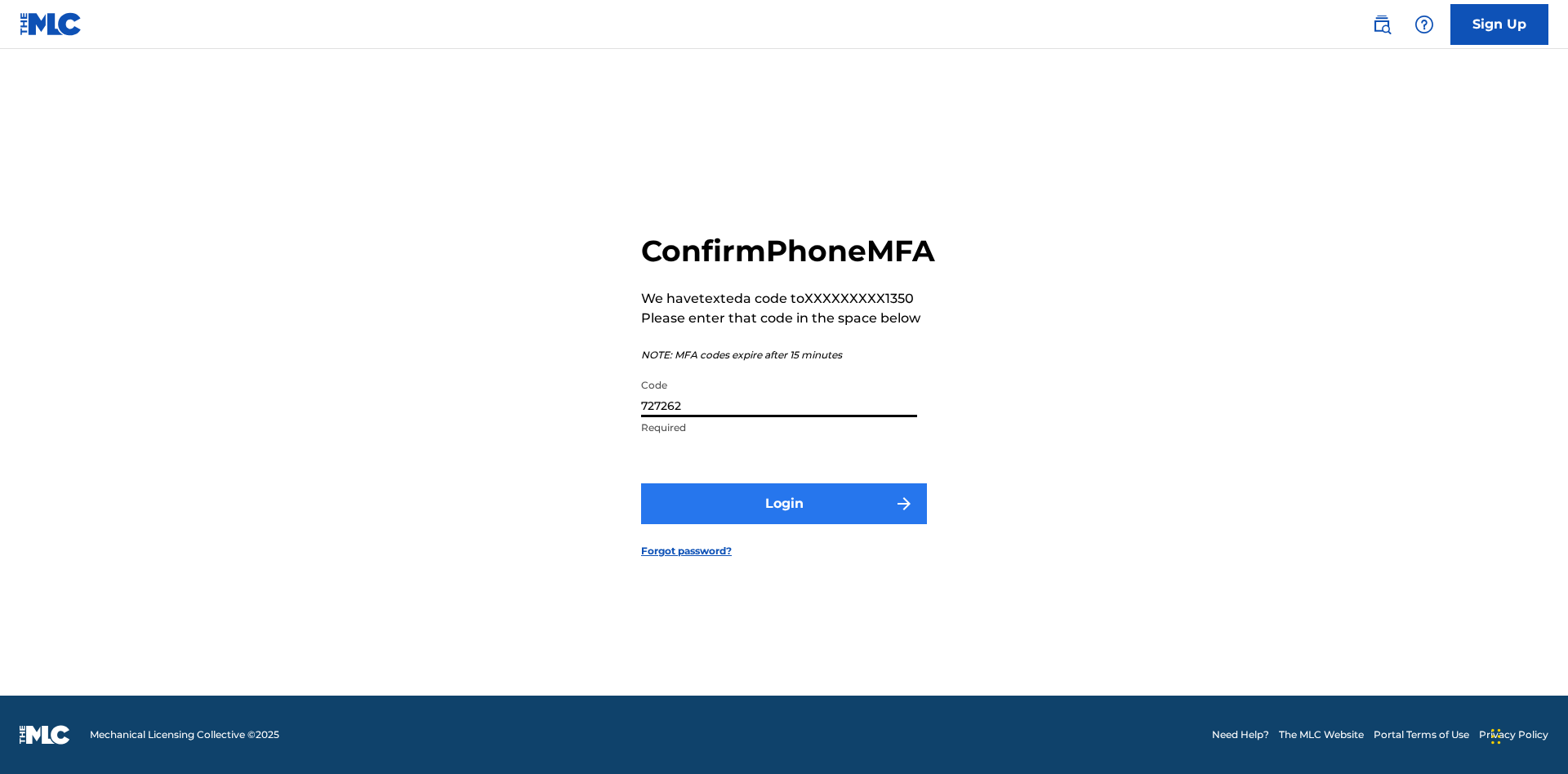
type input "727262"
click at [784, 522] on button "Login" at bounding box center [784, 504] width 286 height 41
